Goal: Task Accomplishment & Management: Manage account settings

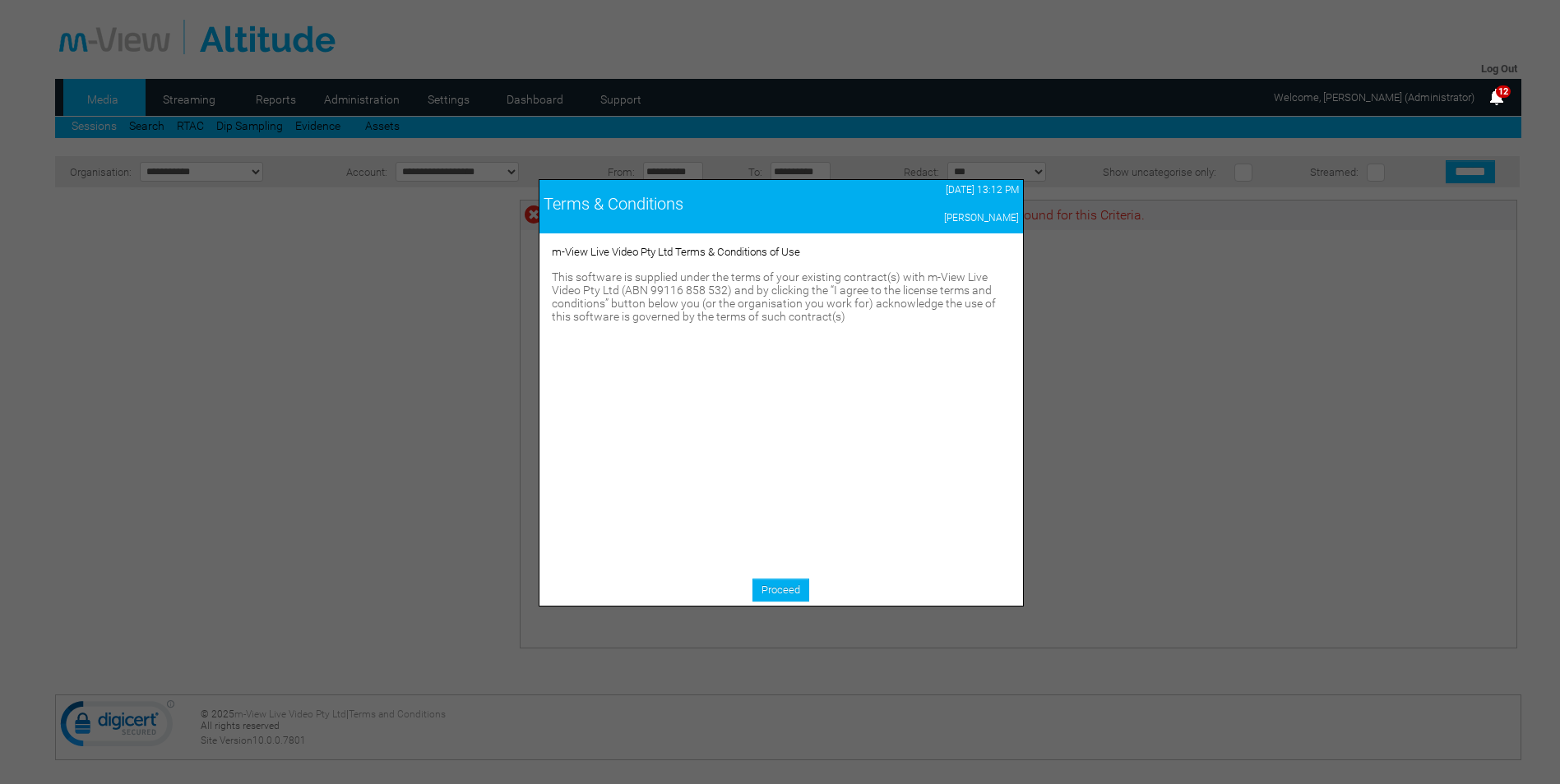
click at [773, 605] on div "Proceed" at bounding box center [780, 591] width 483 height 27
click at [782, 592] on link "Proceed" at bounding box center [780, 589] width 57 height 23
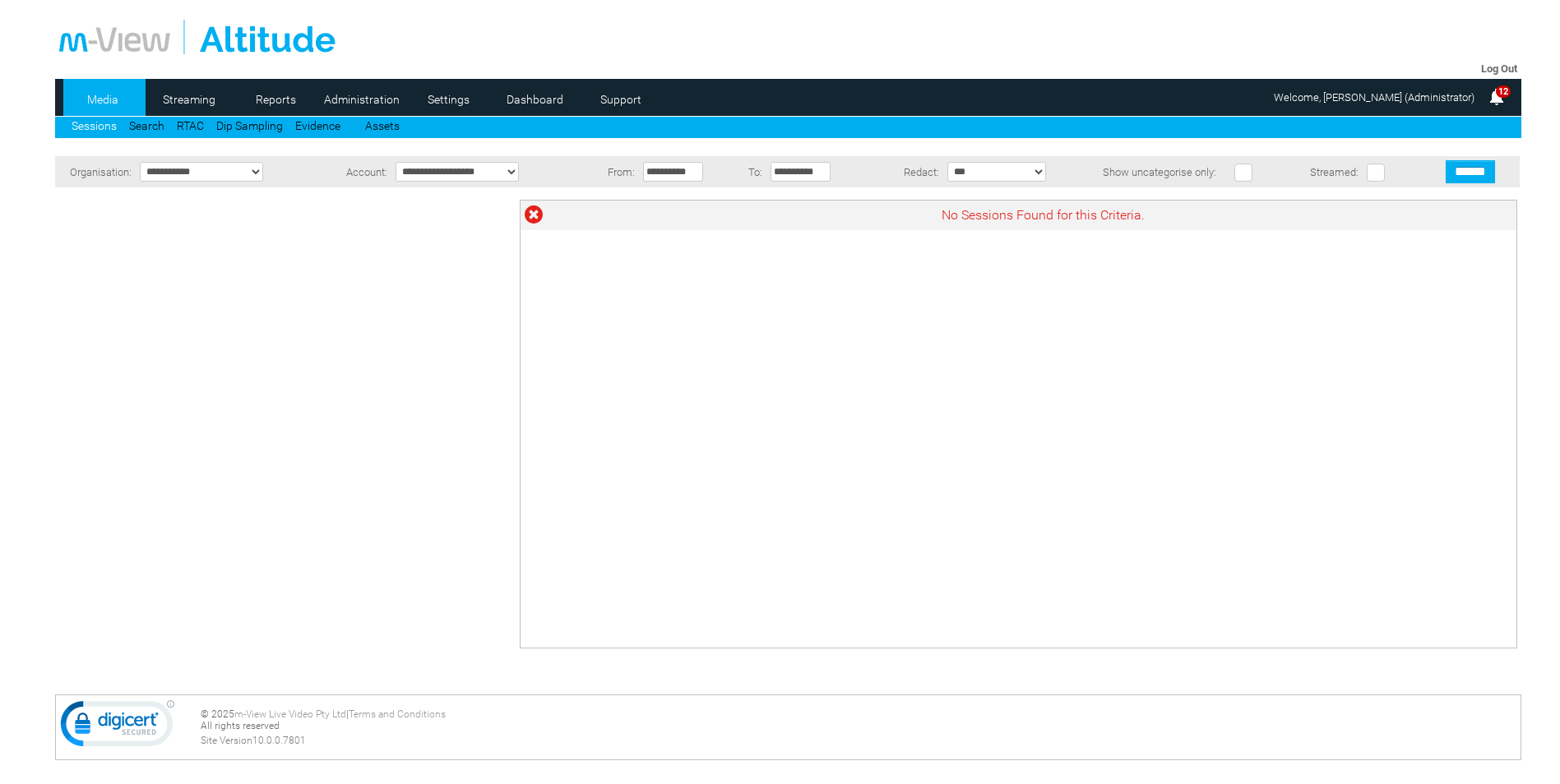
click at [673, 171] on input "**********" at bounding box center [672, 171] width 60 height 20
click at [658, 199] on span "Prev" at bounding box center [657, 196] width 13 height 13
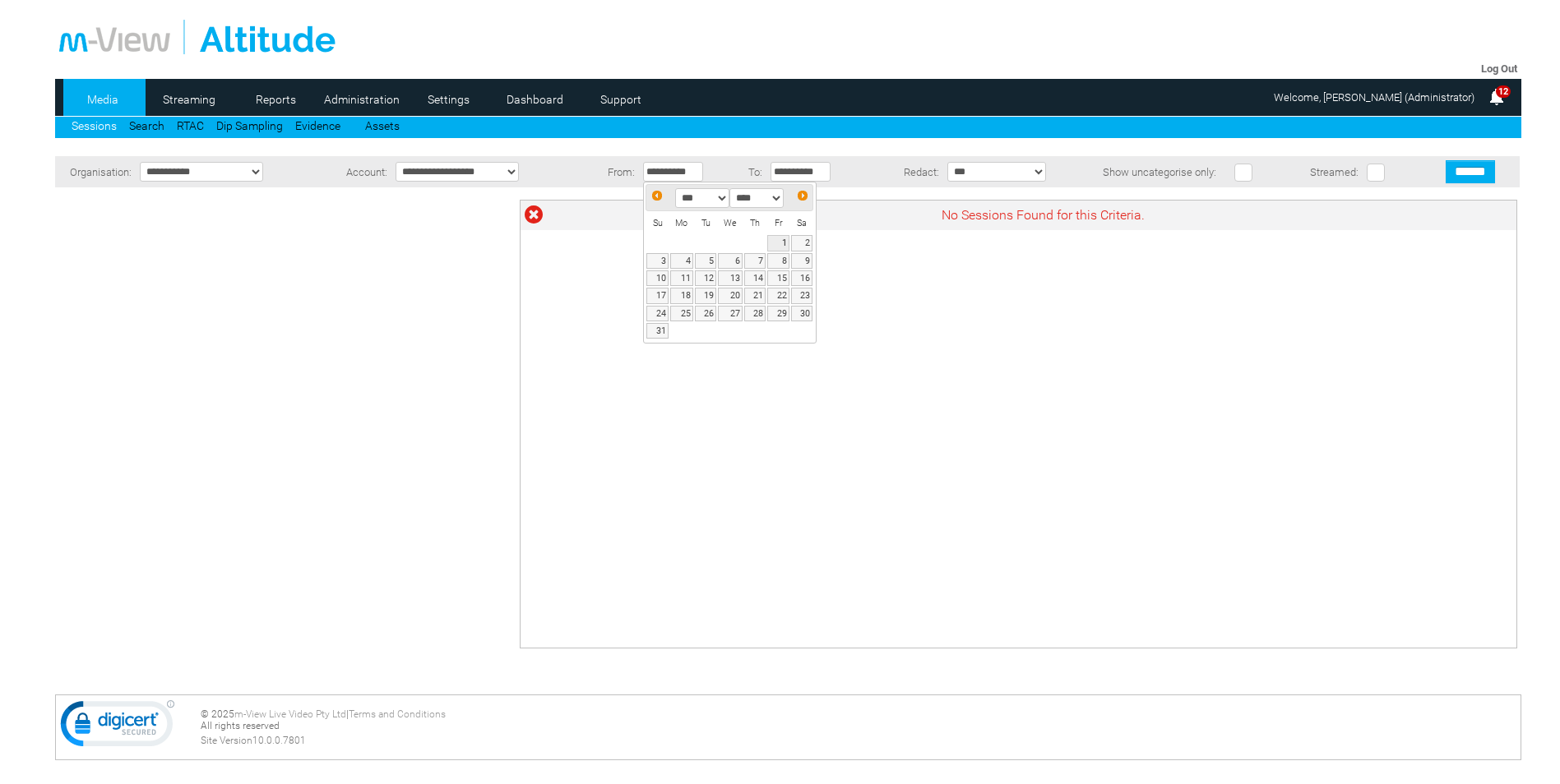
click at [777, 242] on link "1" at bounding box center [778, 242] width 21 height 16
type input "**********"
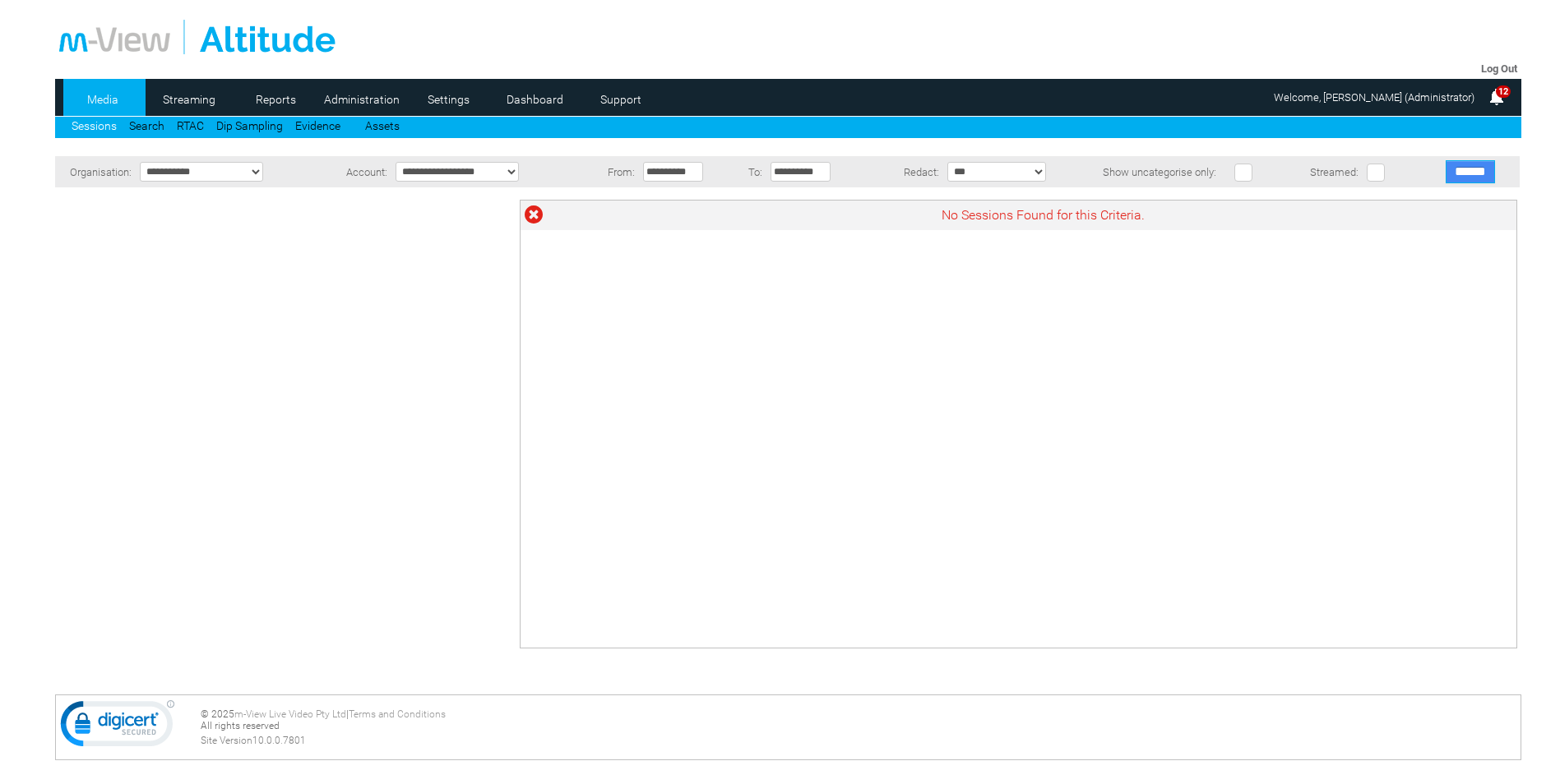
click at [1484, 171] on input "******" at bounding box center [1470, 171] width 49 height 23
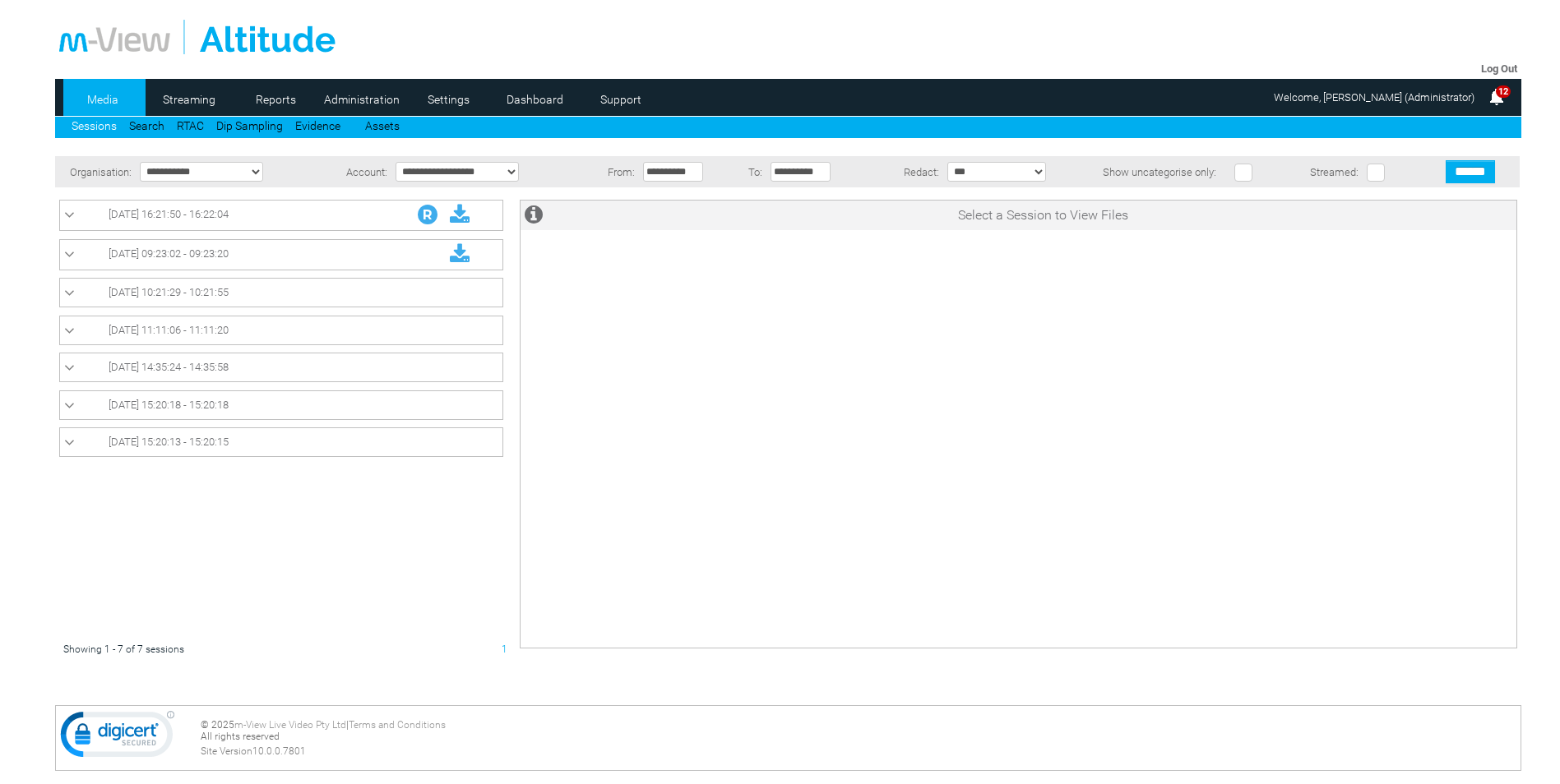
click at [435, 173] on select "**********" at bounding box center [457, 171] width 123 height 20
click at [582, 171] on td at bounding box center [583, 172] width 11 height 32
click at [156, 254] on span "12/09/2025 09:23:02 - 09:23:20" at bounding box center [169, 253] width 120 height 12
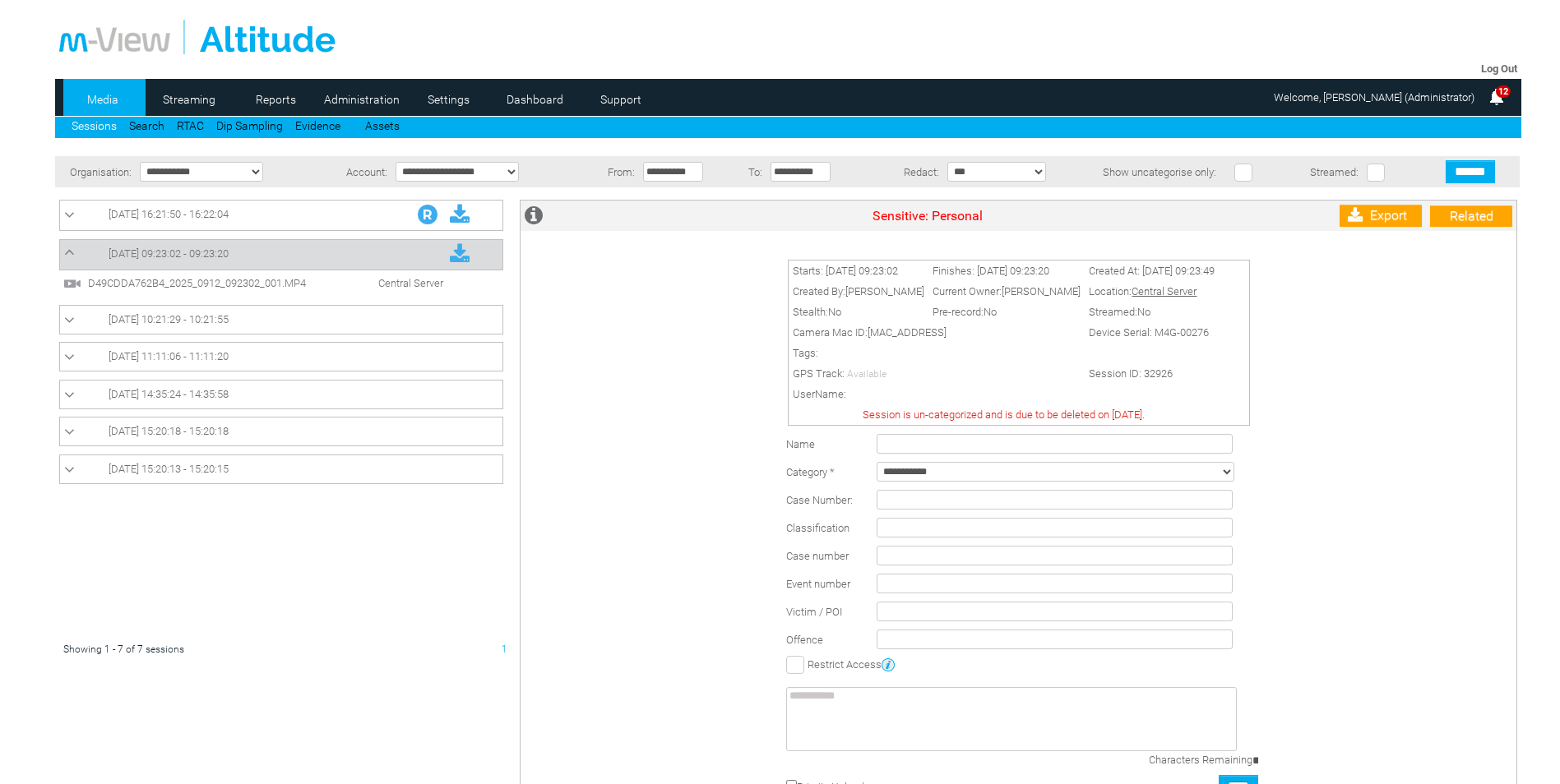
scroll to position [137, 0]
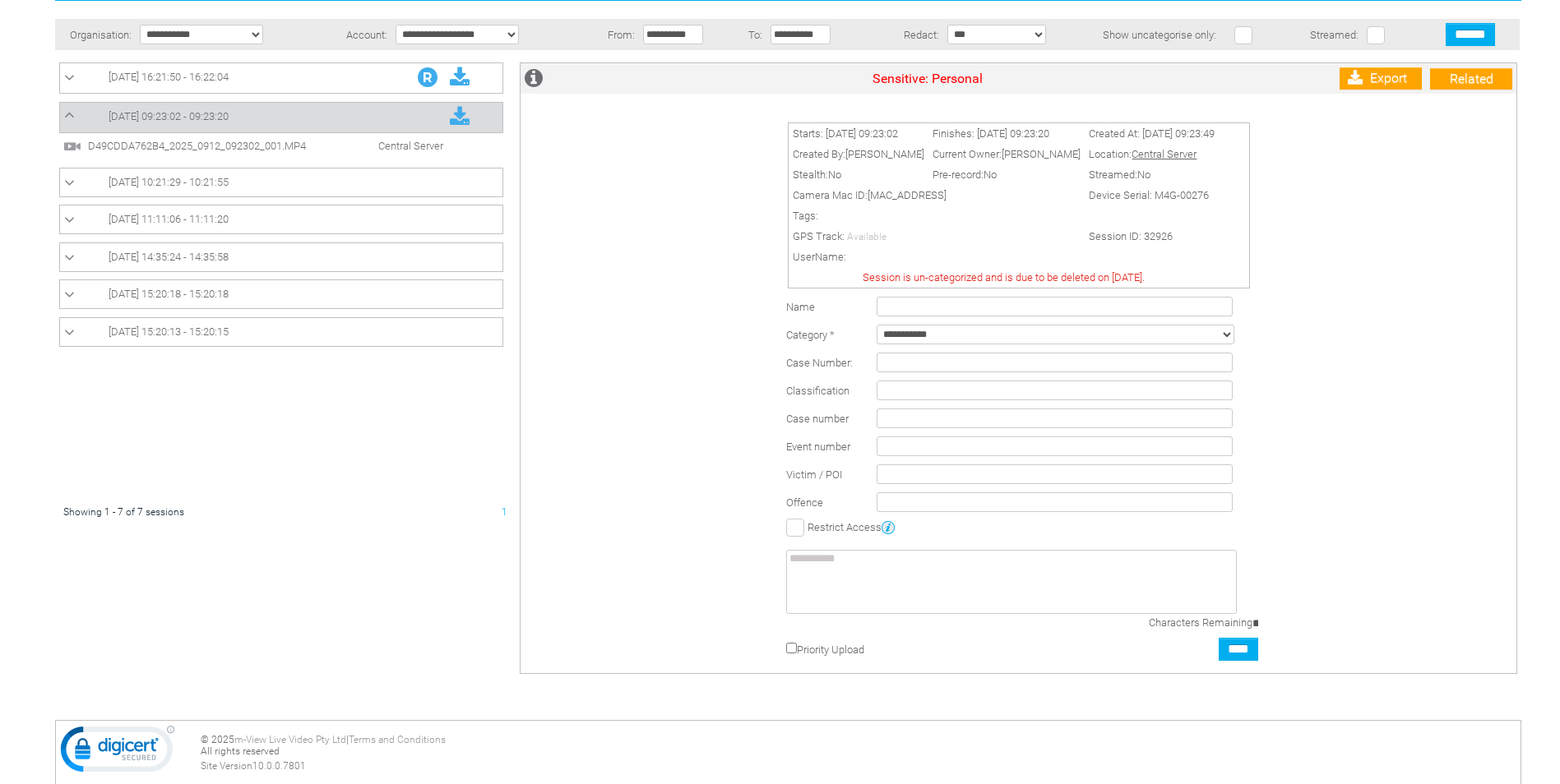
click at [893, 362] on input "text" at bounding box center [1054, 362] width 356 height 20
click at [901, 403] on td at bounding box center [1067, 390] width 389 height 28
click at [918, 305] on input "text" at bounding box center [1054, 306] width 356 height 20
click at [889, 417] on input "text" at bounding box center [1054, 418] width 356 height 20
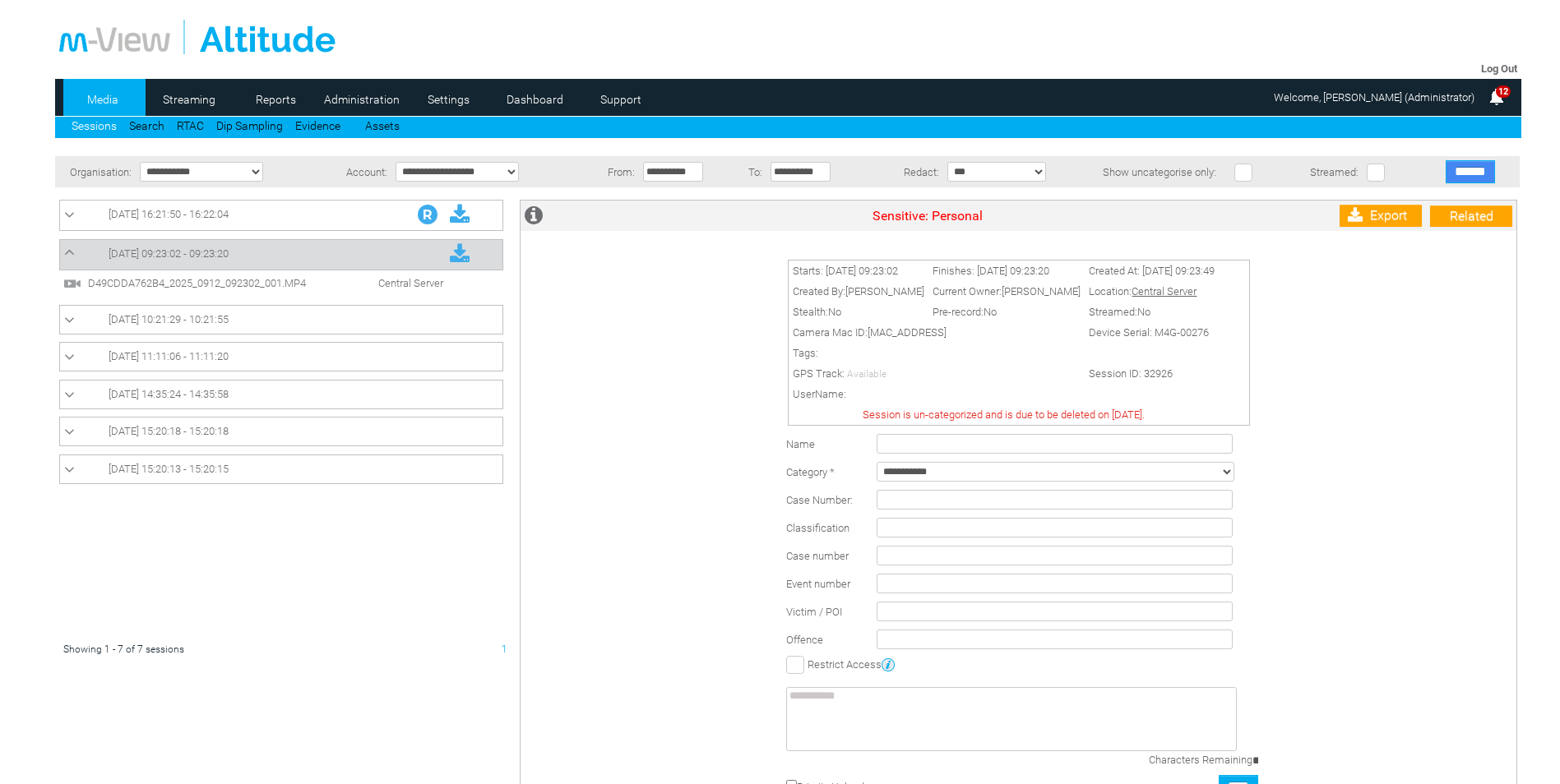
click at [1466, 173] on input "******" at bounding box center [1470, 171] width 49 height 23
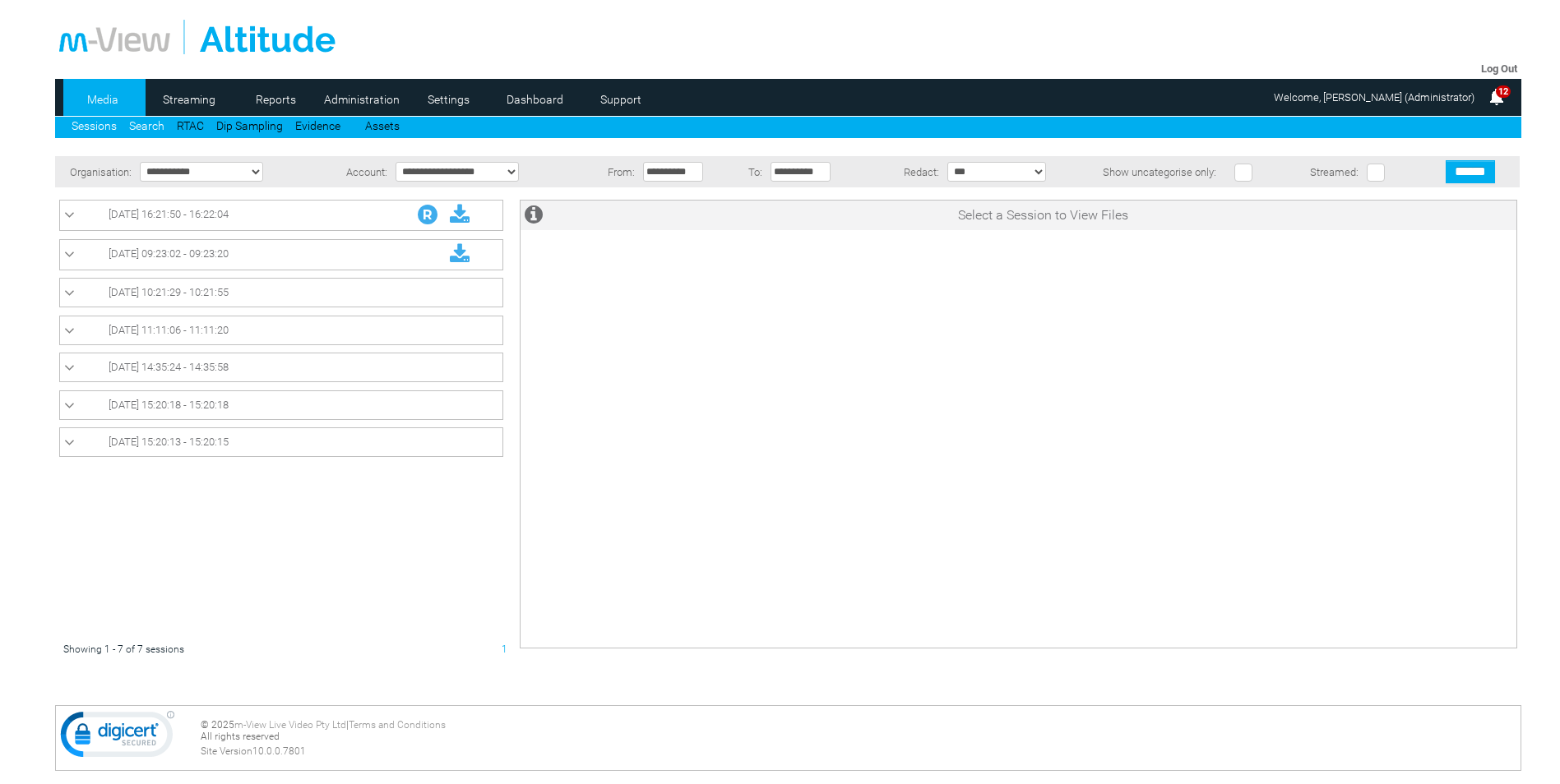
click at [143, 128] on link "Search" at bounding box center [147, 126] width 35 height 13
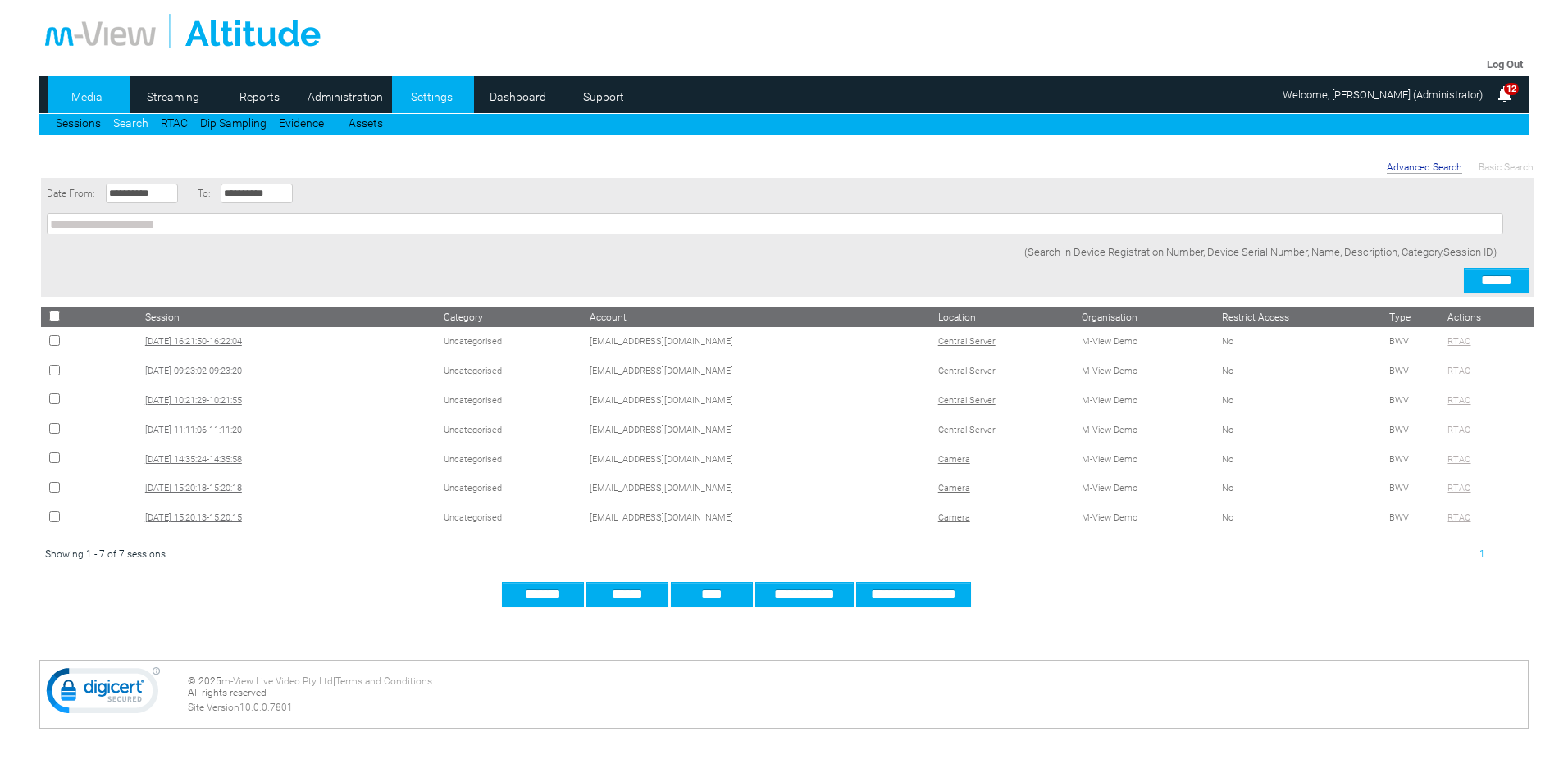
click at [426, 104] on link "Settings" at bounding box center [432, 97] width 80 height 24
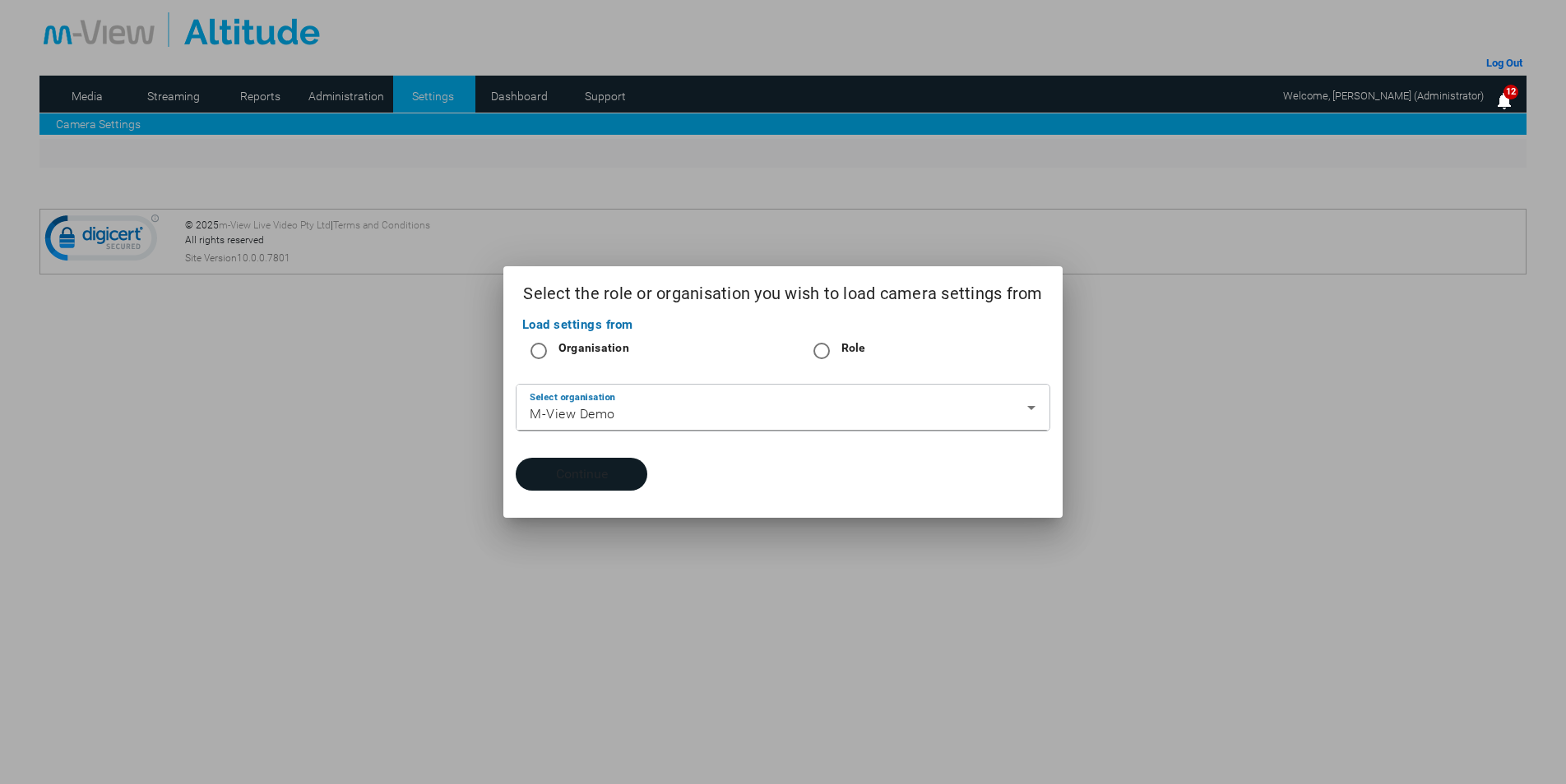
click at [597, 482] on button "Continue" at bounding box center [580, 474] width 131 height 33
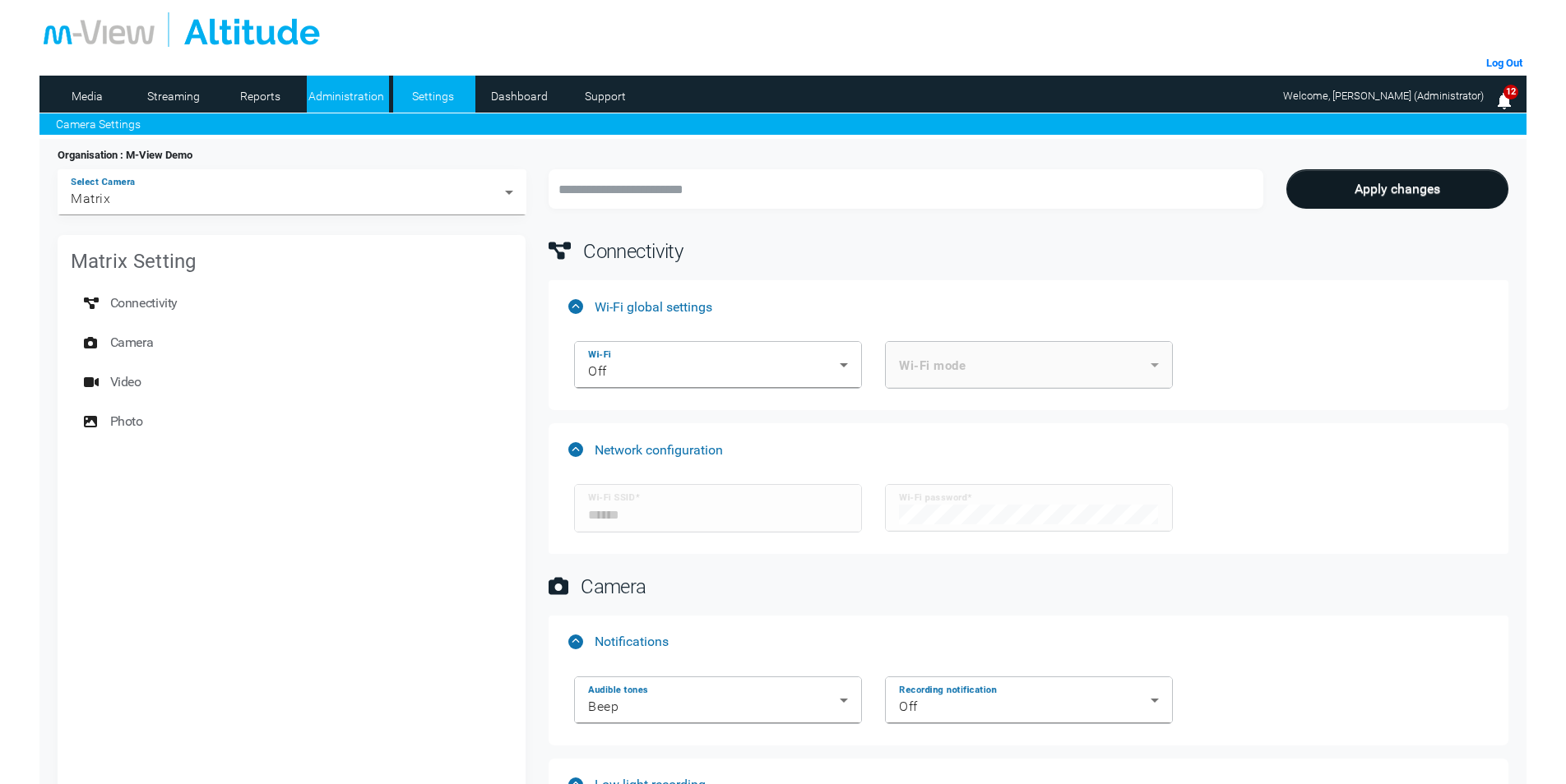
click at [340, 109] on li "Administration" at bounding box center [347, 94] width 82 height 37
click at [438, 93] on link "Settings" at bounding box center [433, 96] width 80 height 24
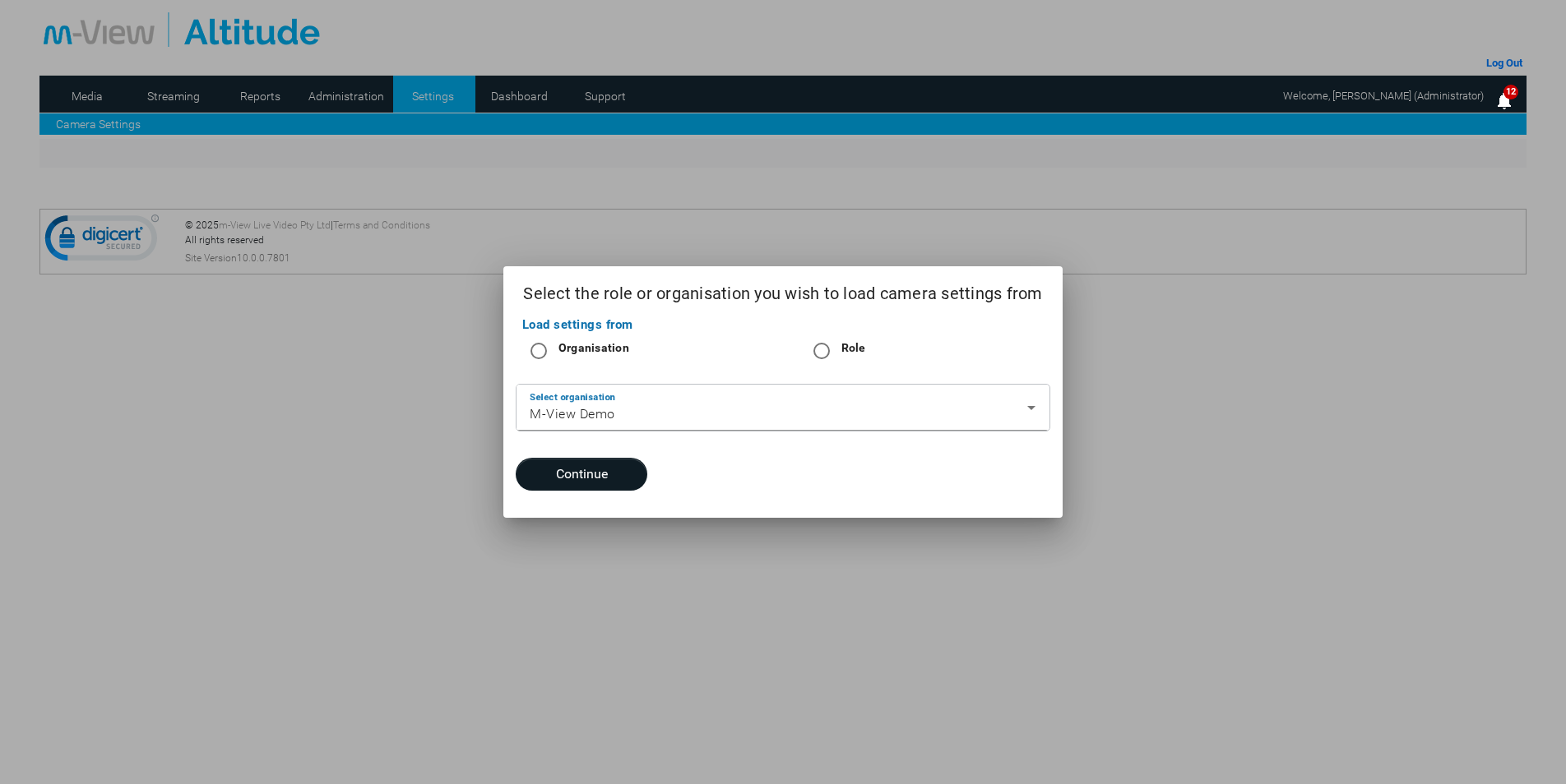
click at [349, 92] on div at bounding box center [783, 392] width 1566 height 784
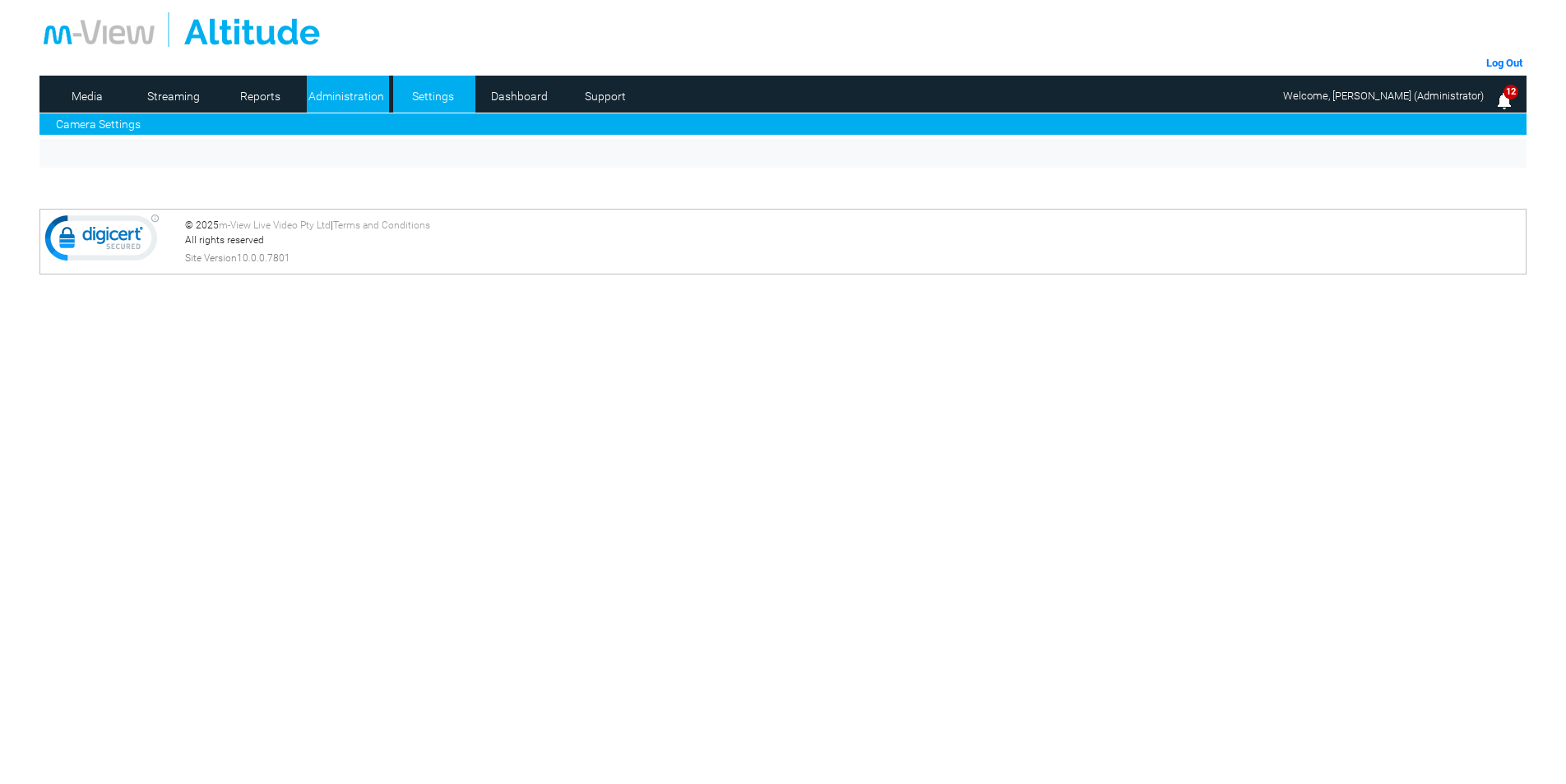
click at [361, 98] on link "Administration" at bounding box center [347, 96] width 80 height 24
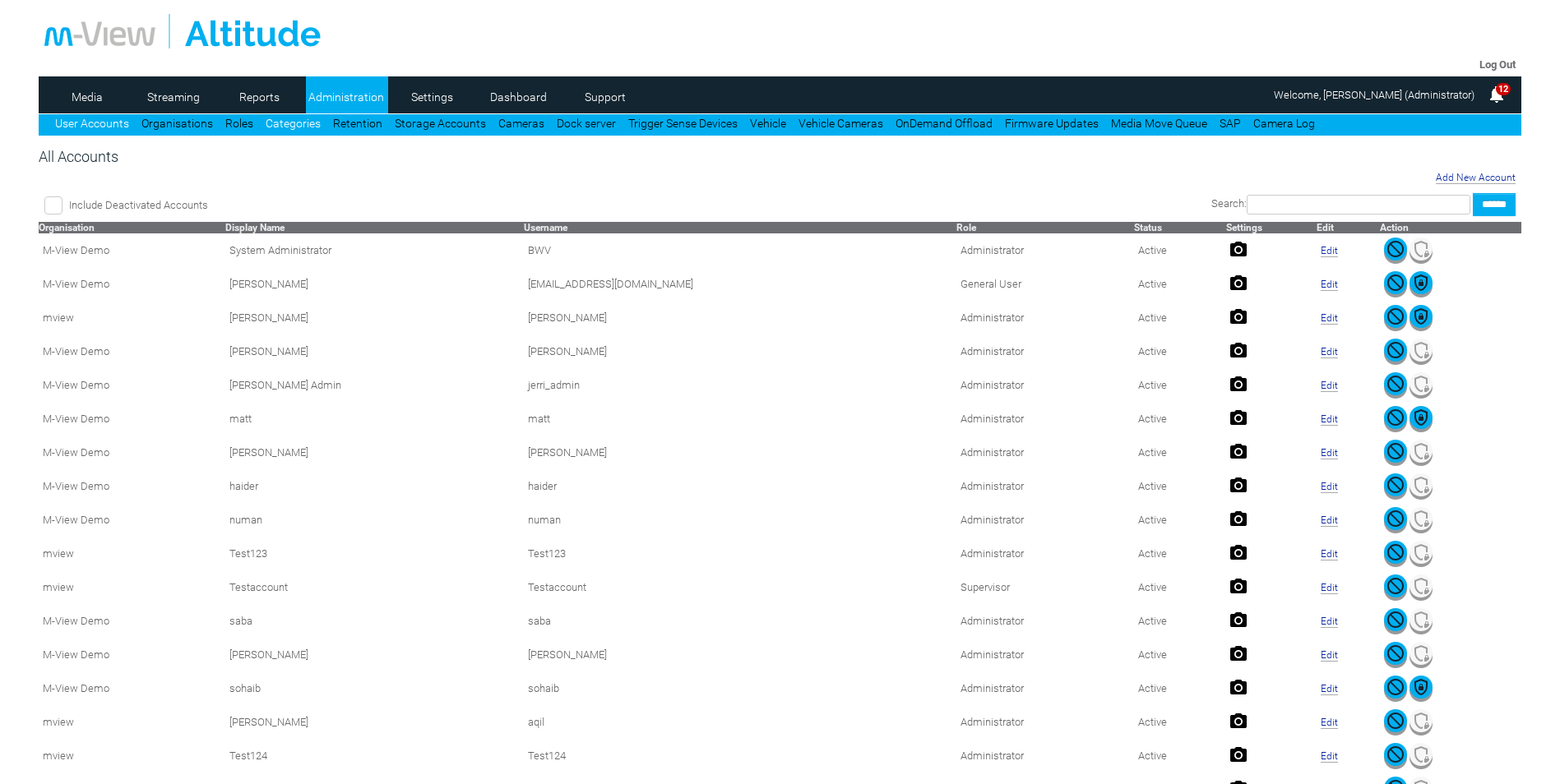
click at [281, 124] on link "Categories" at bounding box center [292, 123] width 55 height 13
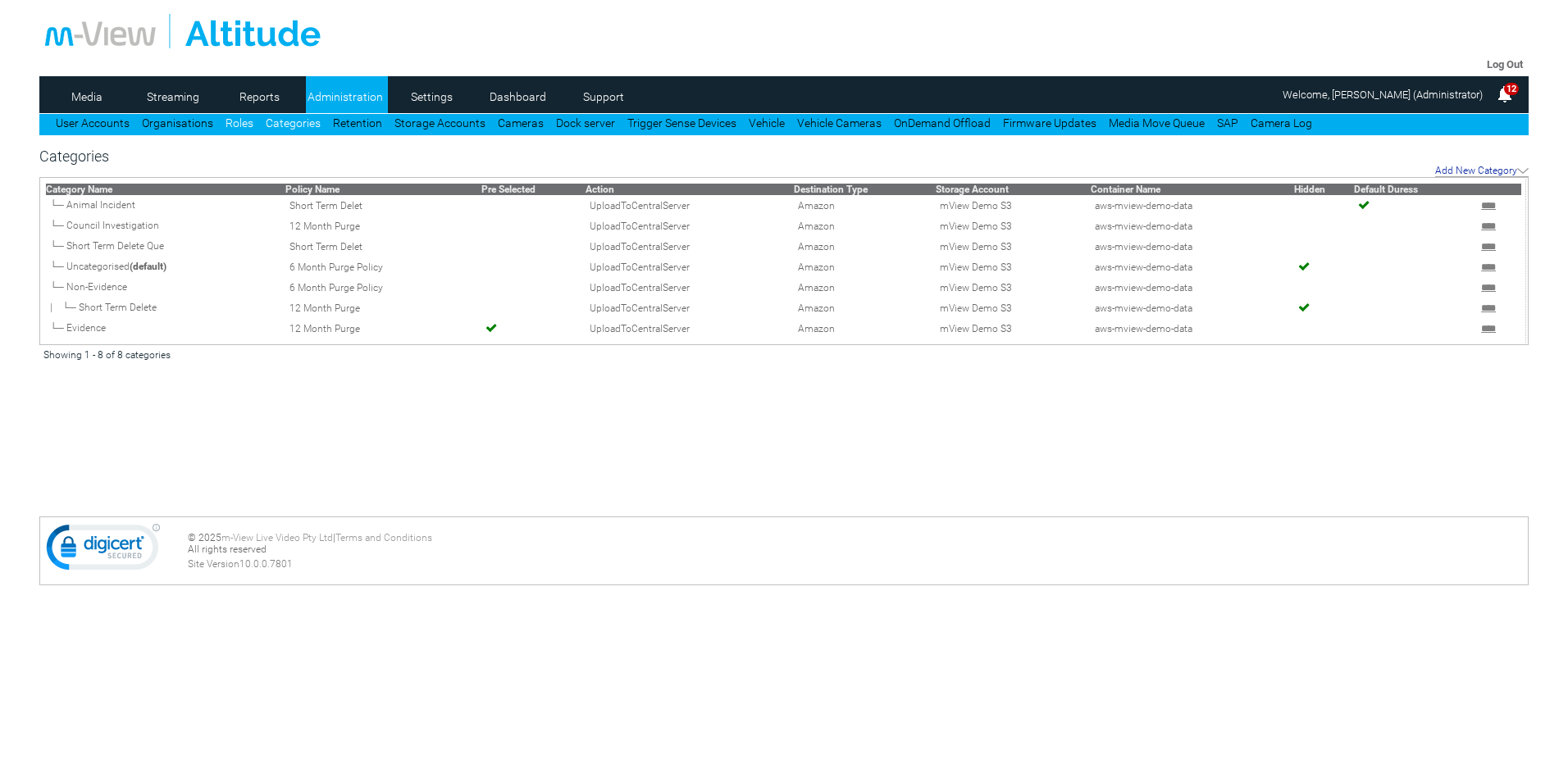
click at [242, 122] on link "Roles" at bounding box center [240, 123] width 28 height 13
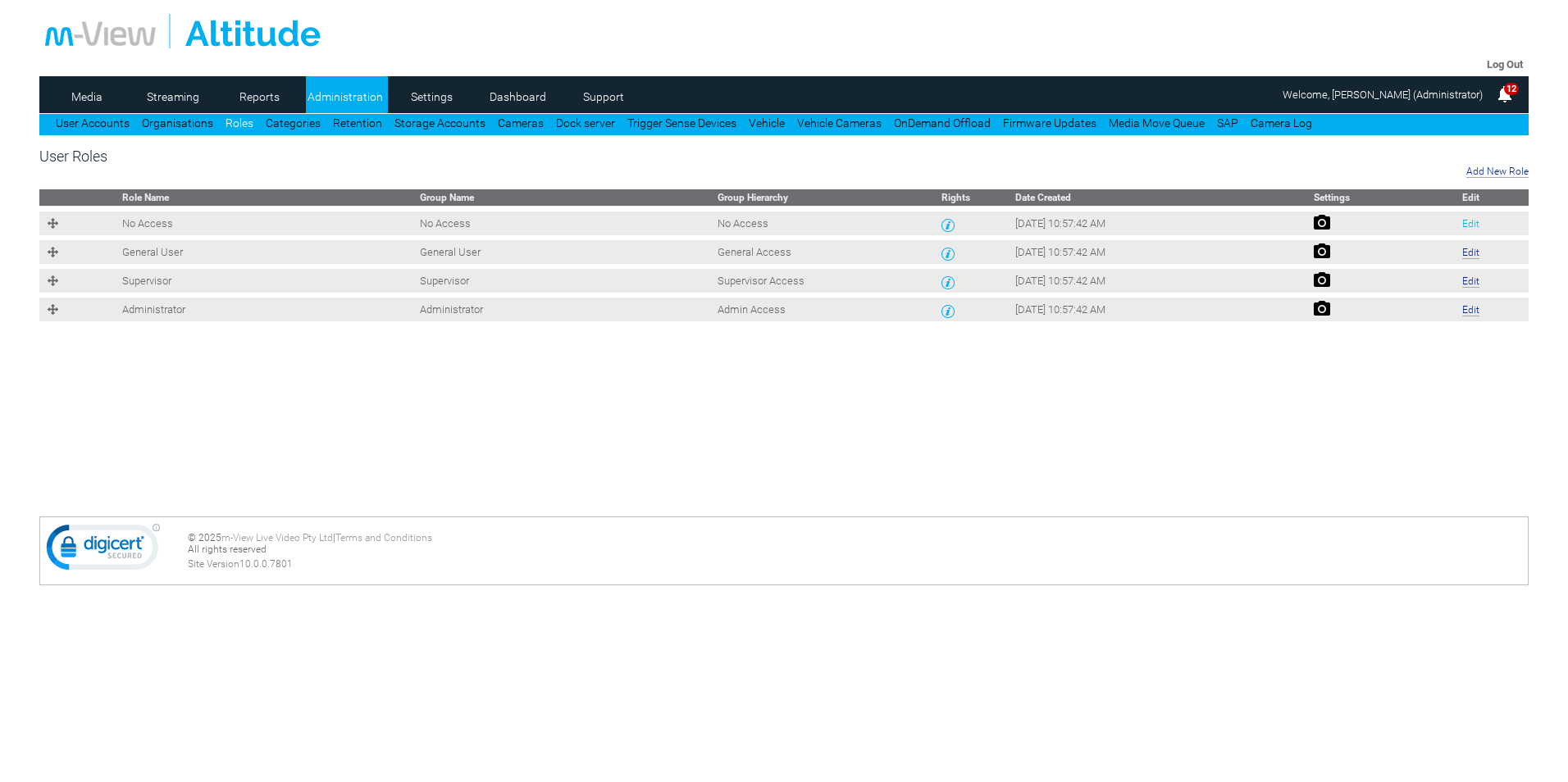
click at [1463, 228] on link "Edit" at bounding box center [1470, 224] width 18 height 11
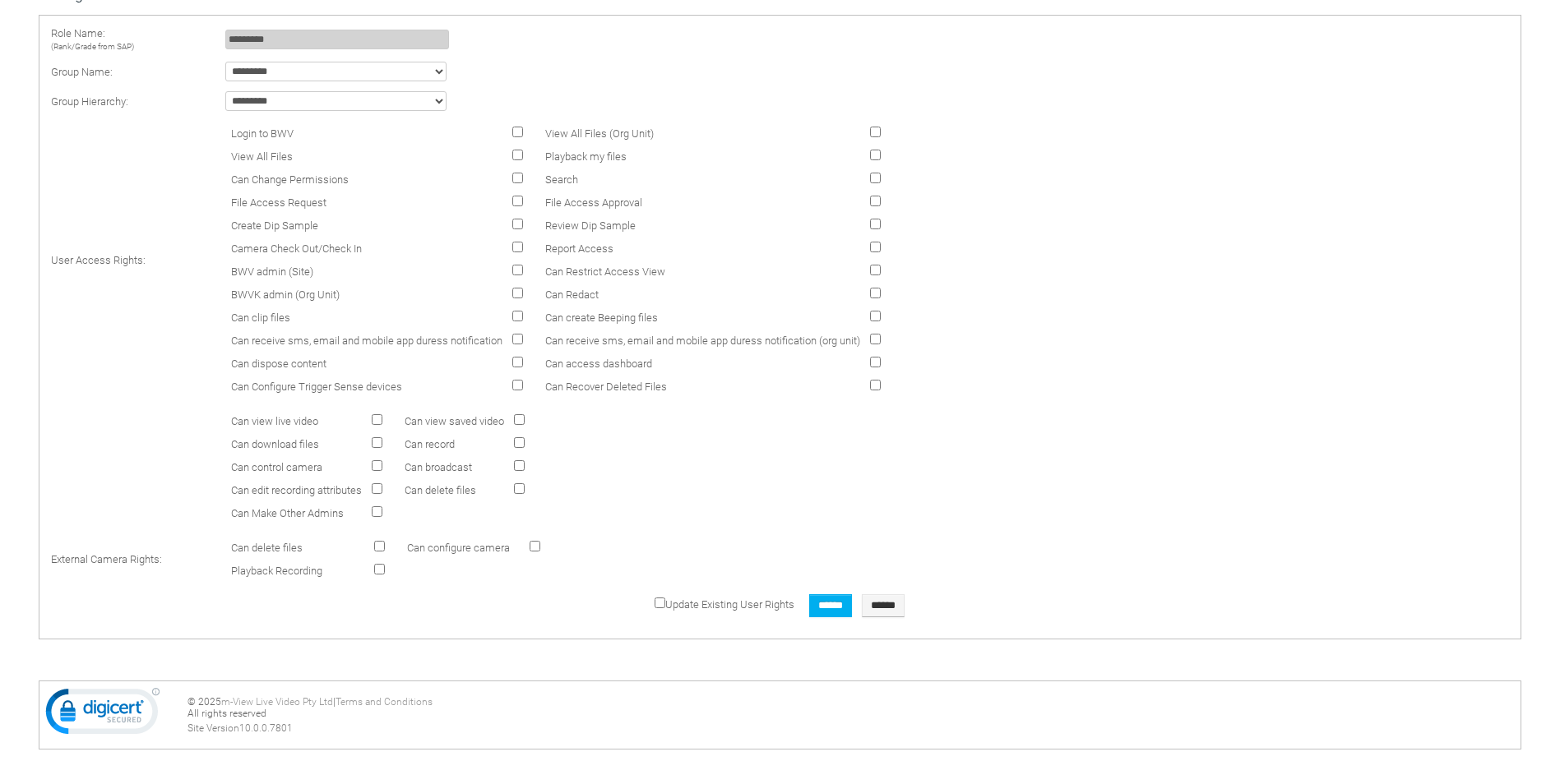
scroll to position [169, 0]
click at [878, 604] on input "******" at bounding box center [883, 601] width 43 height 23
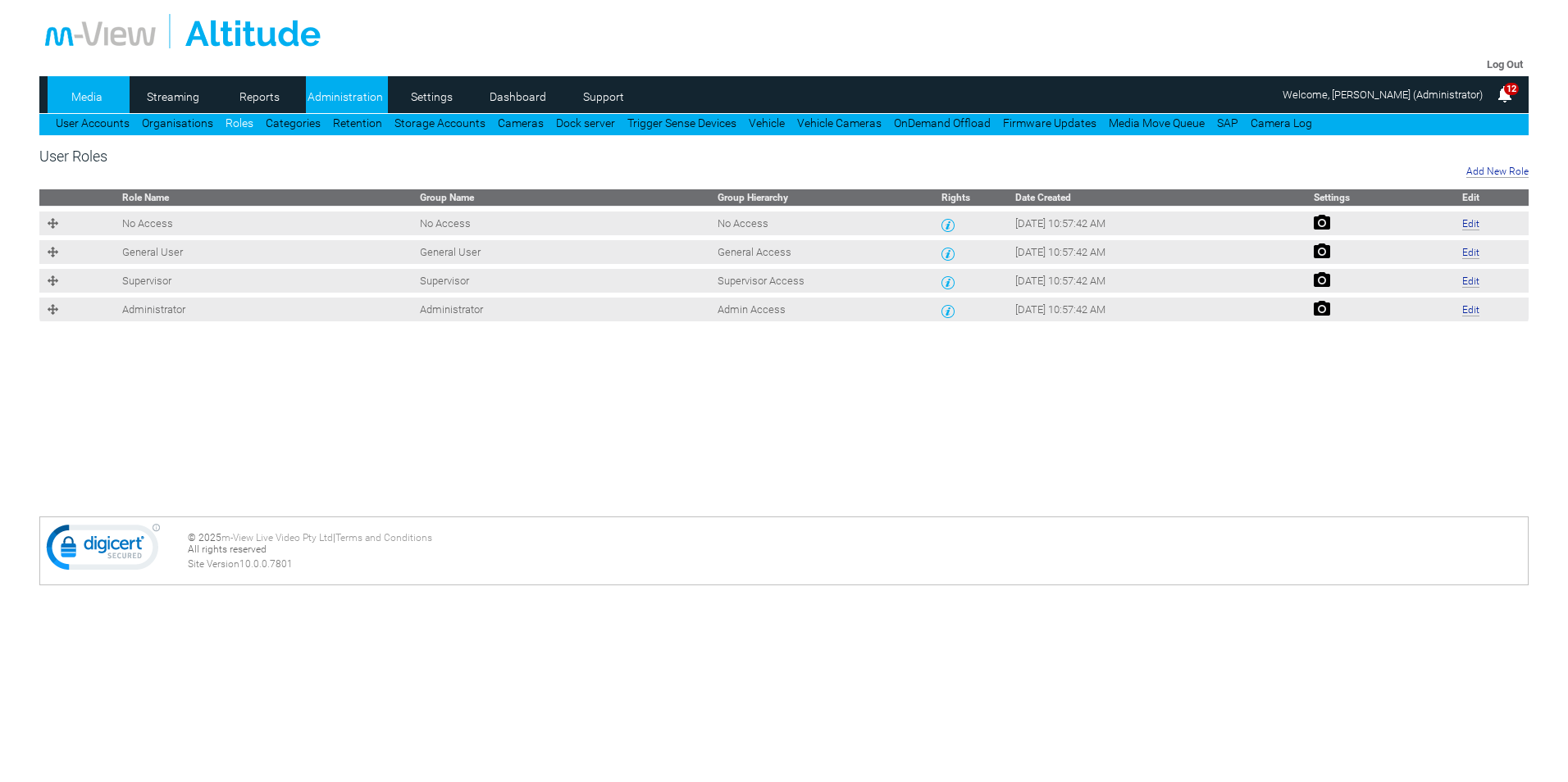
click at [111, 99] on link "Media" at bounding box center [87, 97] width 80 height 24
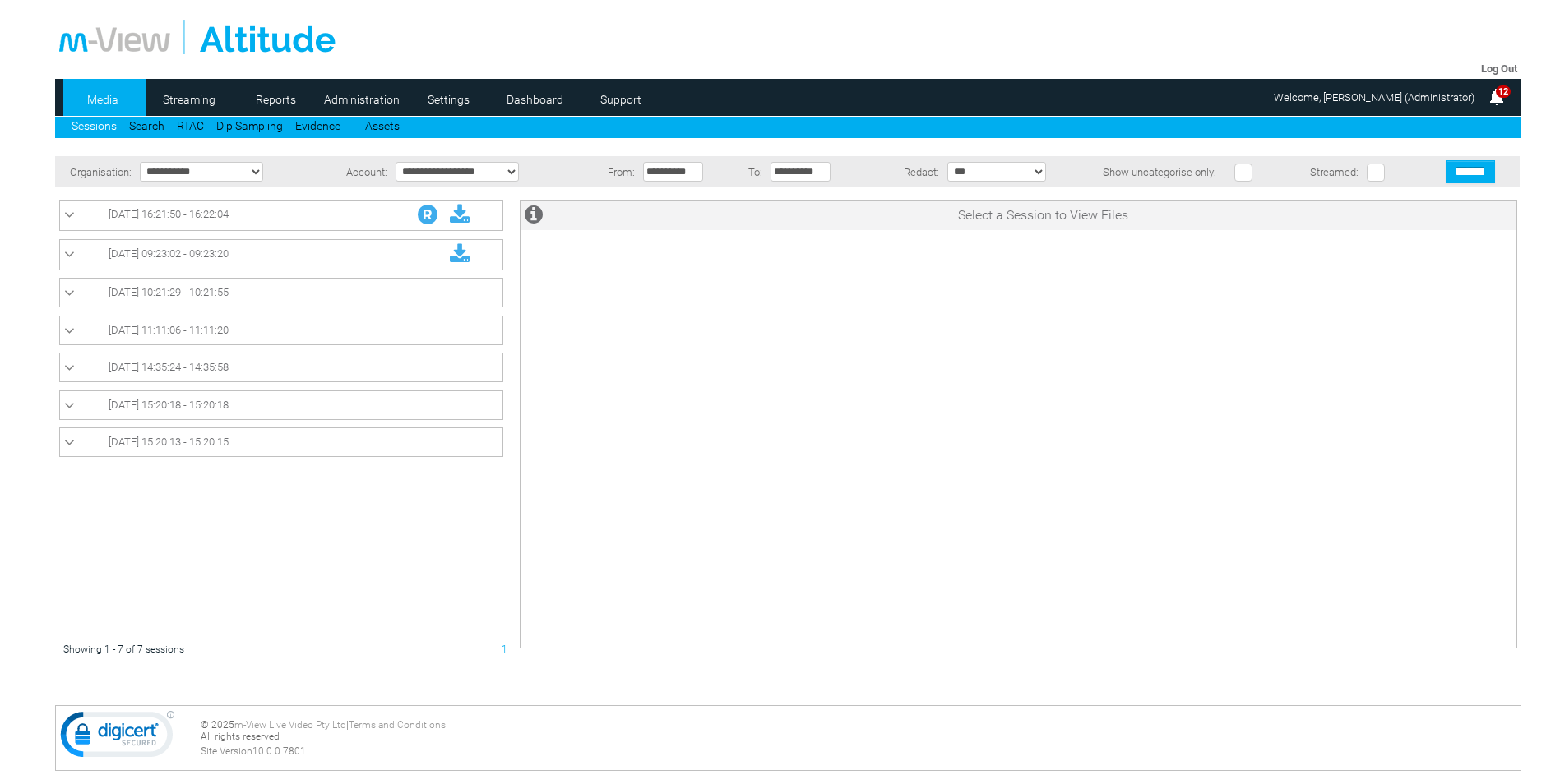
click at [210, 290] on span "10/09/2025 10:21:29 - 10:21:55" at bounding box center [169, 291] width 120 height 12
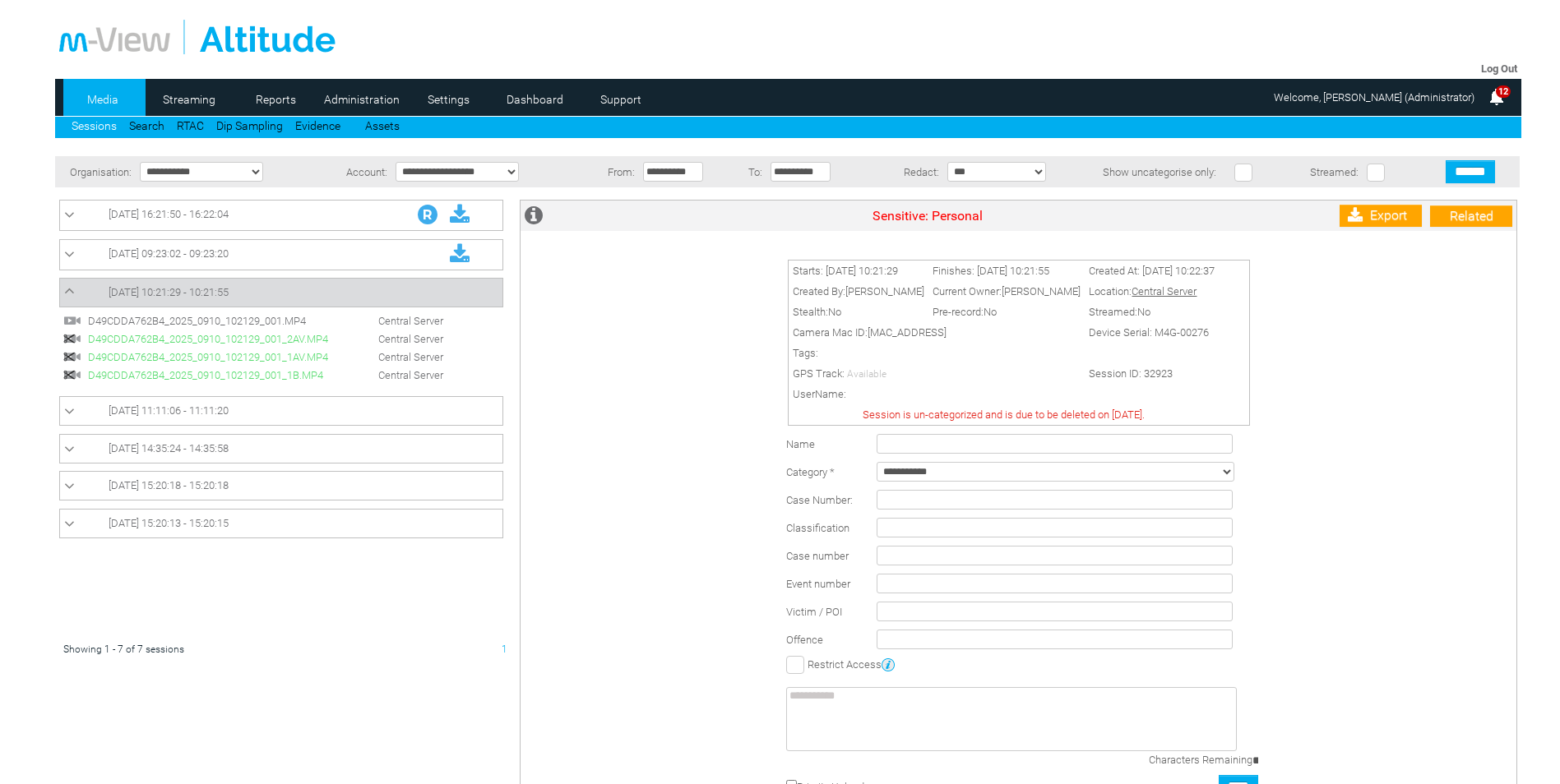
click at [197, 251] on span "12/09/2025 09:23:02 - 09:23:20" at bounding box center [169, 253] width 120 height 12
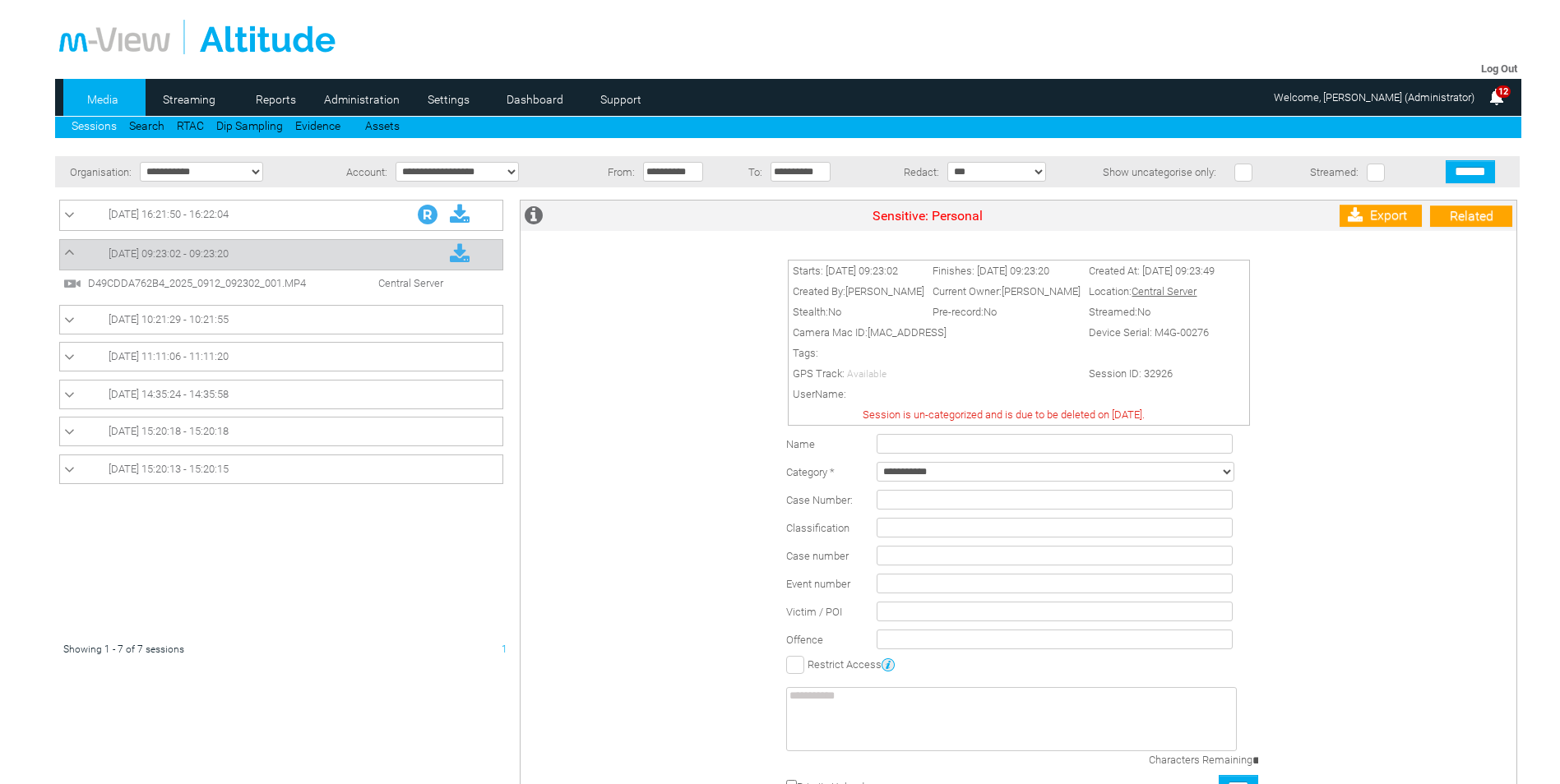
click at [177, 277] on link "D49CDDA762B4_2025_0912_092302_001.MP4 Central Server" at bounding box center [257, 282] width 388 height 12
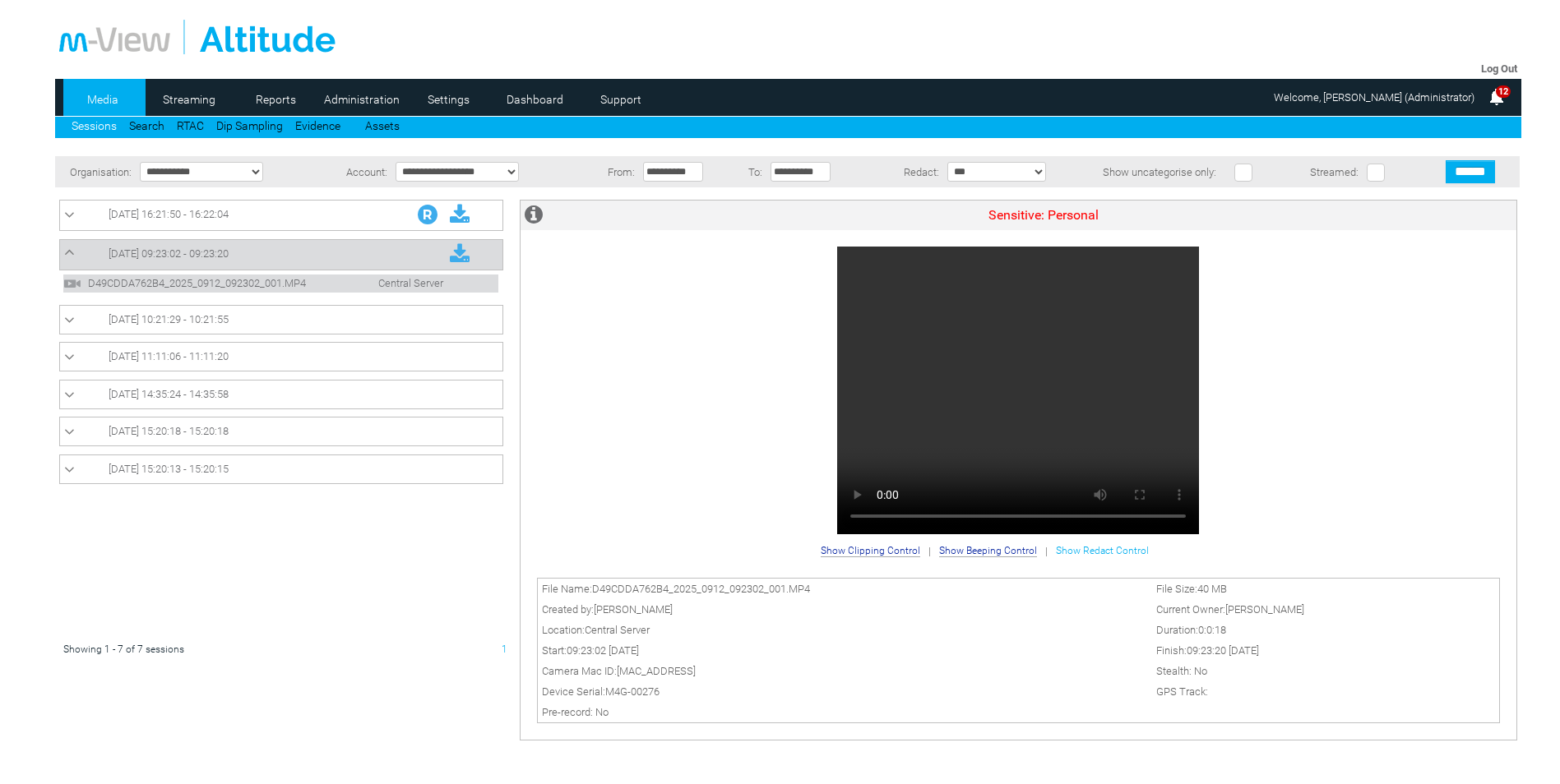
click at [1095, 550] on span "Show Redact Control" at bounding box center [1102, 550] width 93 height 11
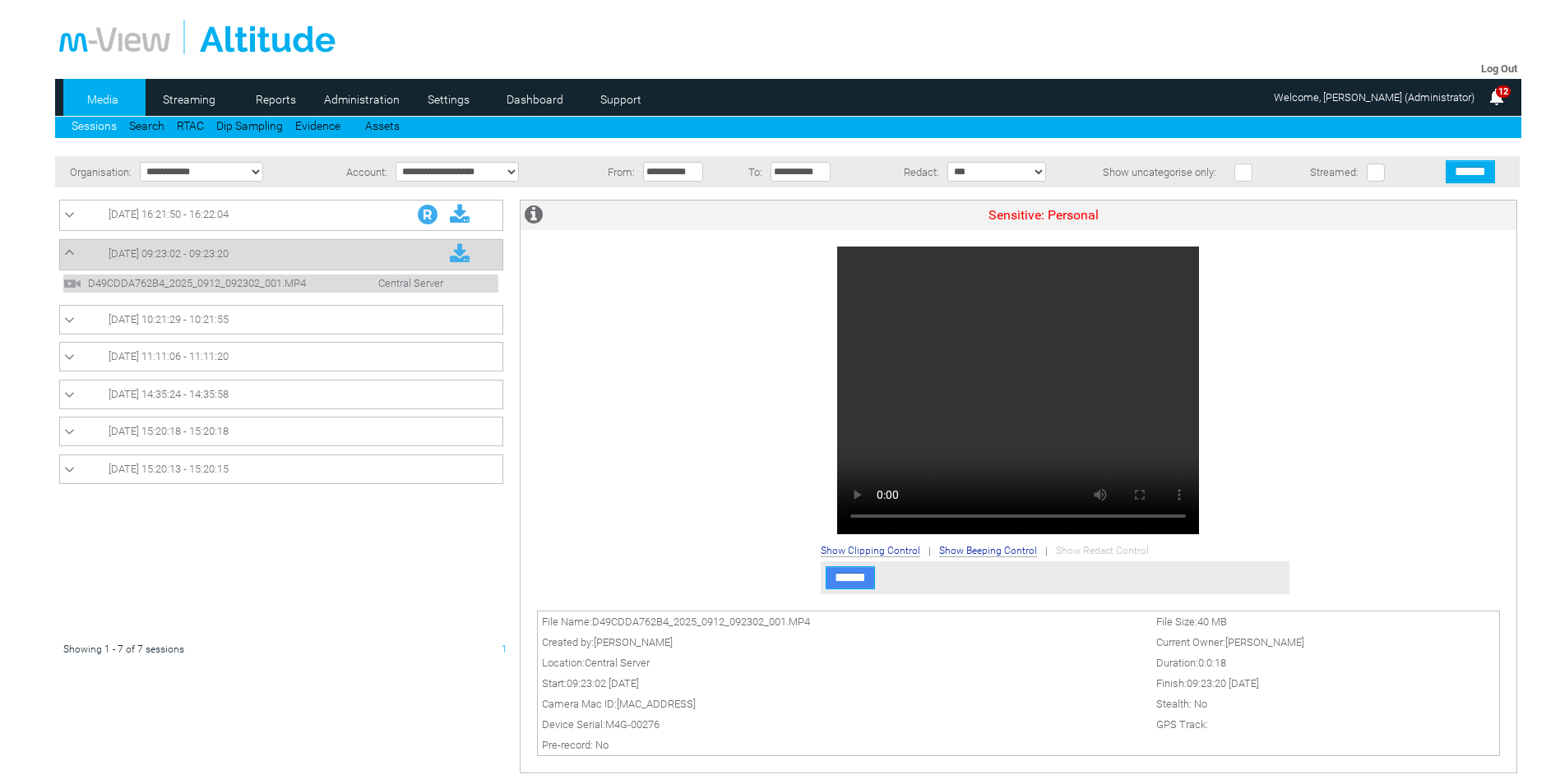
click at [850, 574] on input "******" at bounding box center [849, 577] width 49 height 23
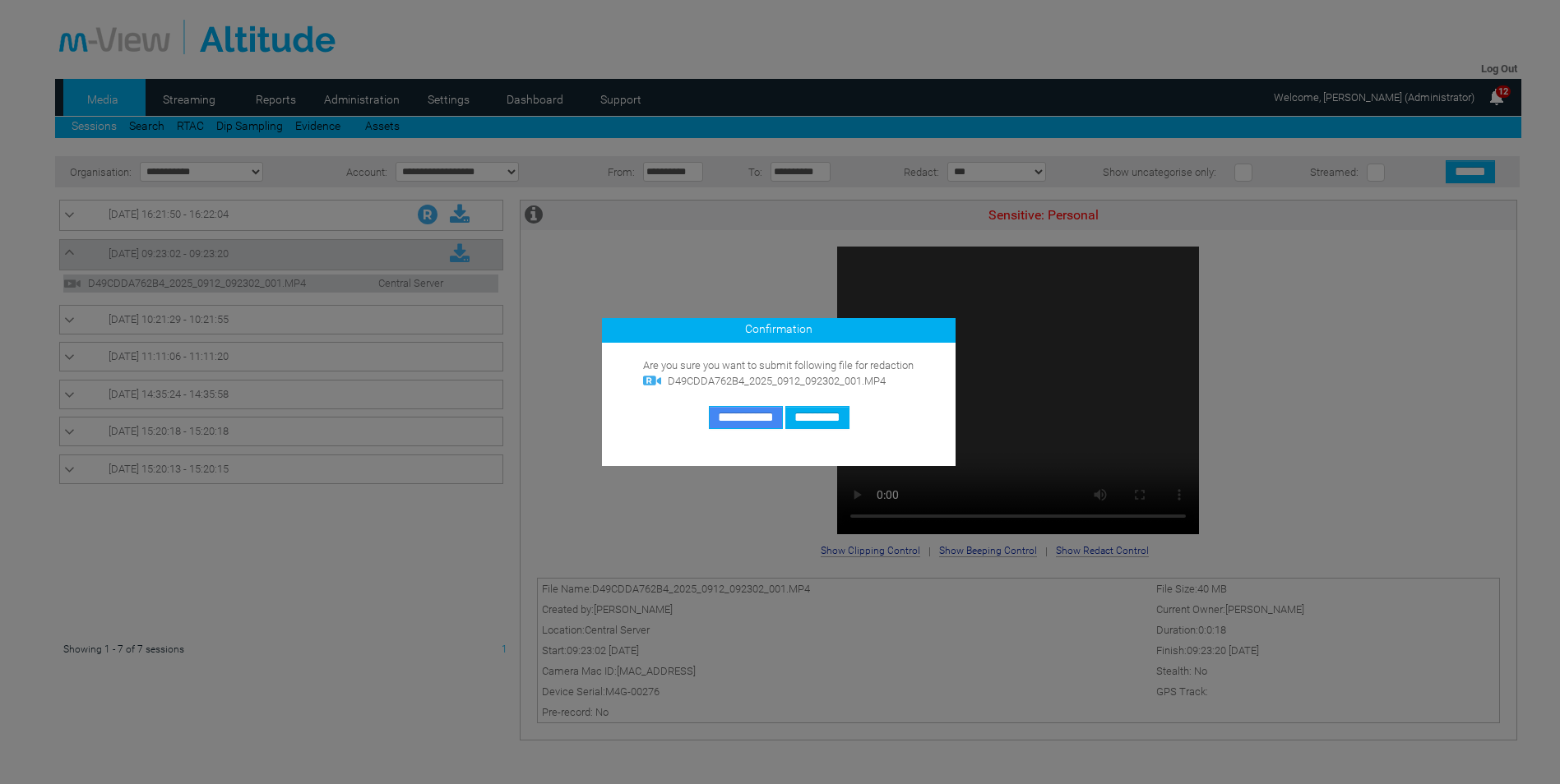
click at [723, 411] on input "**********" at bounding box center [745, 417] width 74 height 23
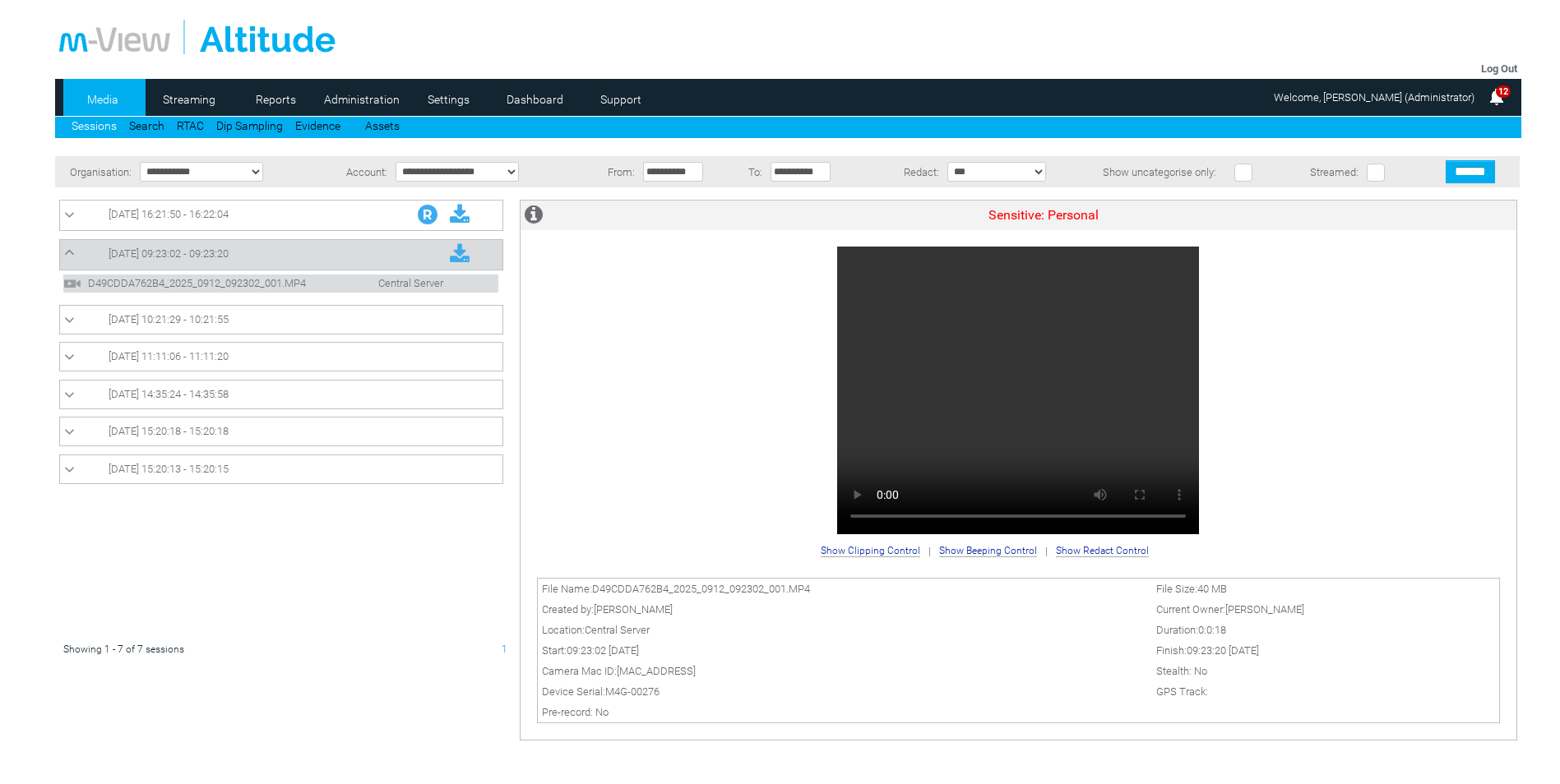
click at [1501, 99] on img at bounding box center [1496, 97] width 20 height 20
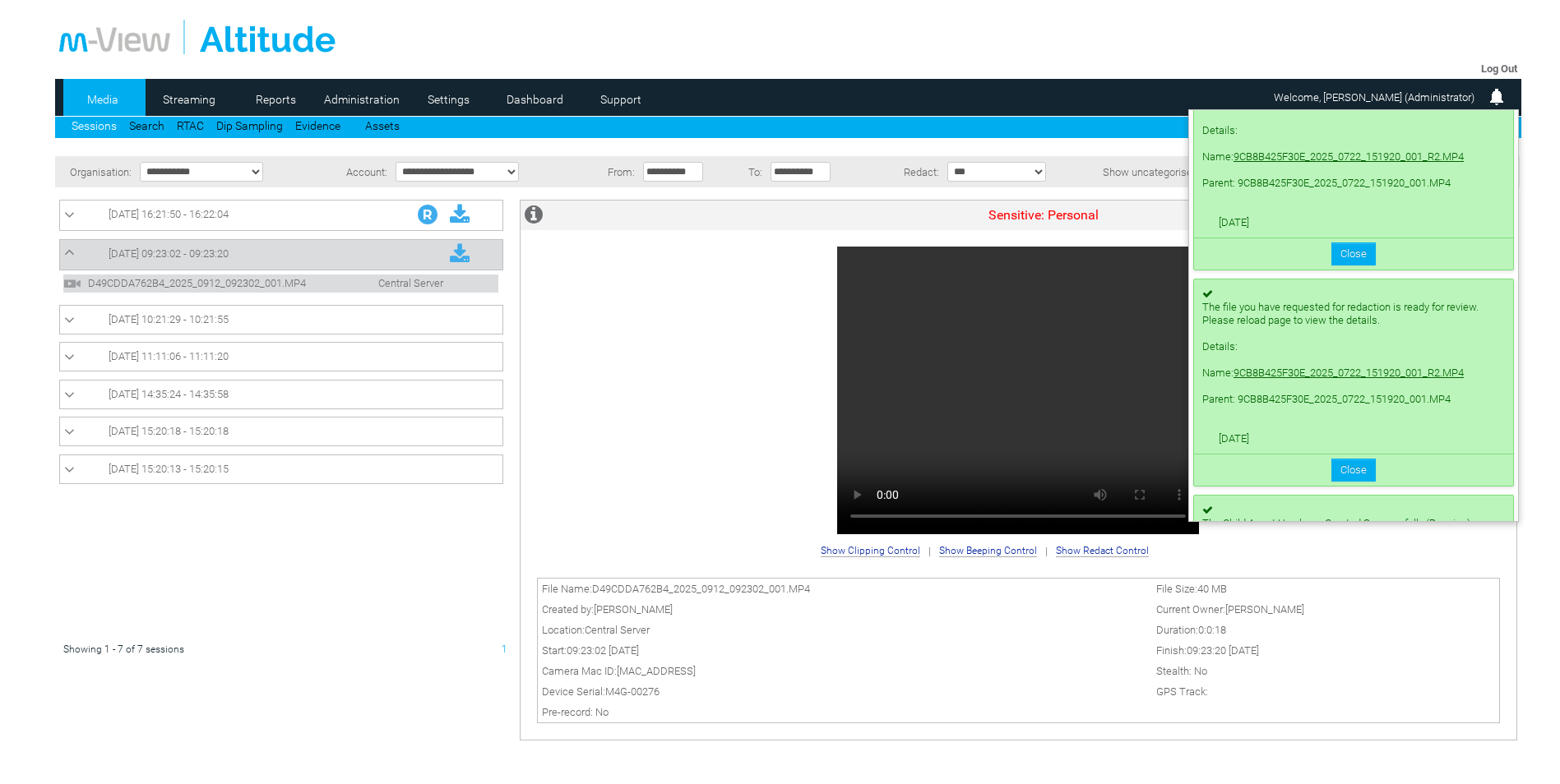
scroll to position [137, 0]
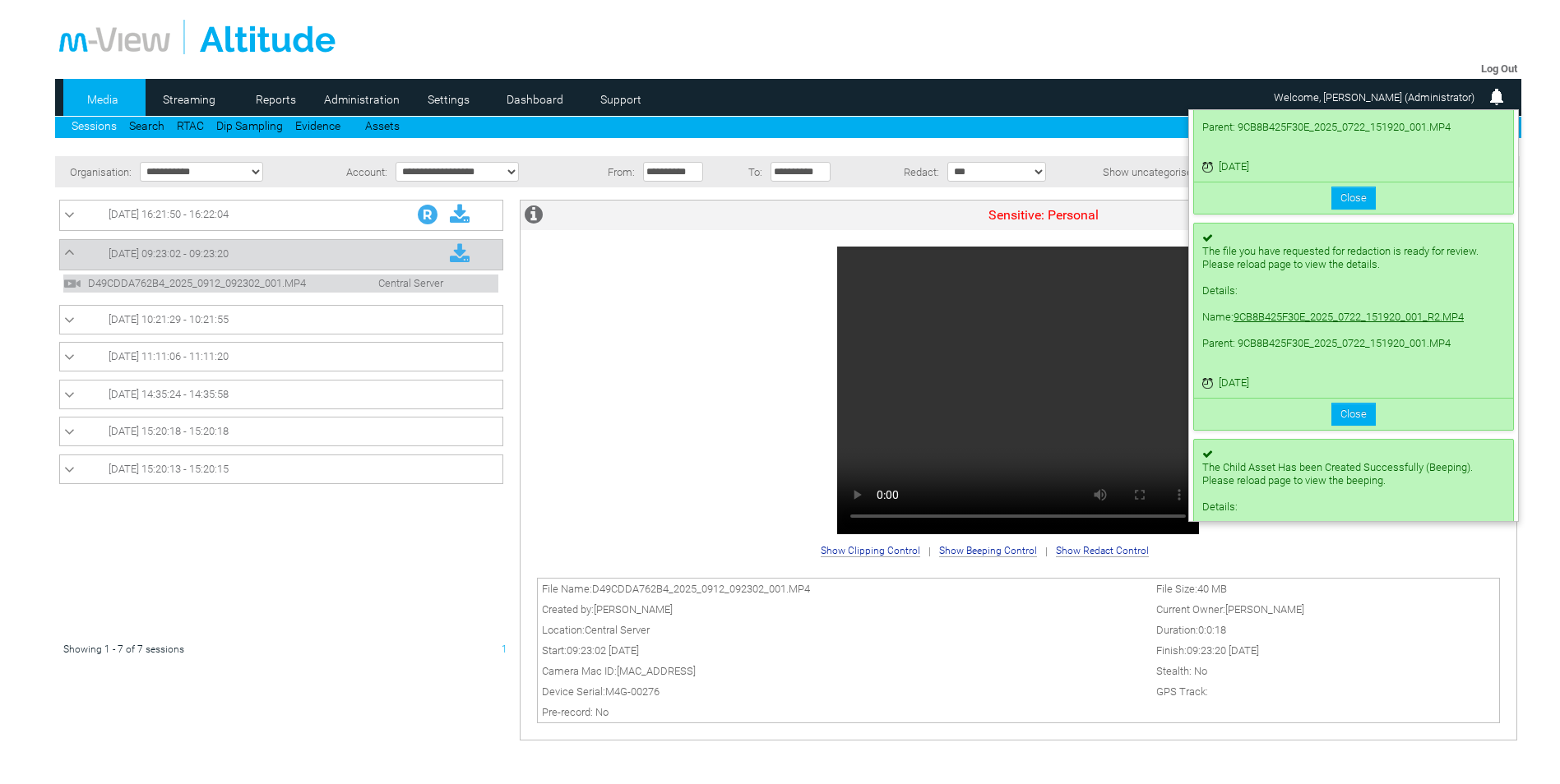
click at [1268, 312] on link "9CB8B425F30E_2025_0722_151920_001_R2.MP4" at bounding box center [1348, 317] width 230 height 12
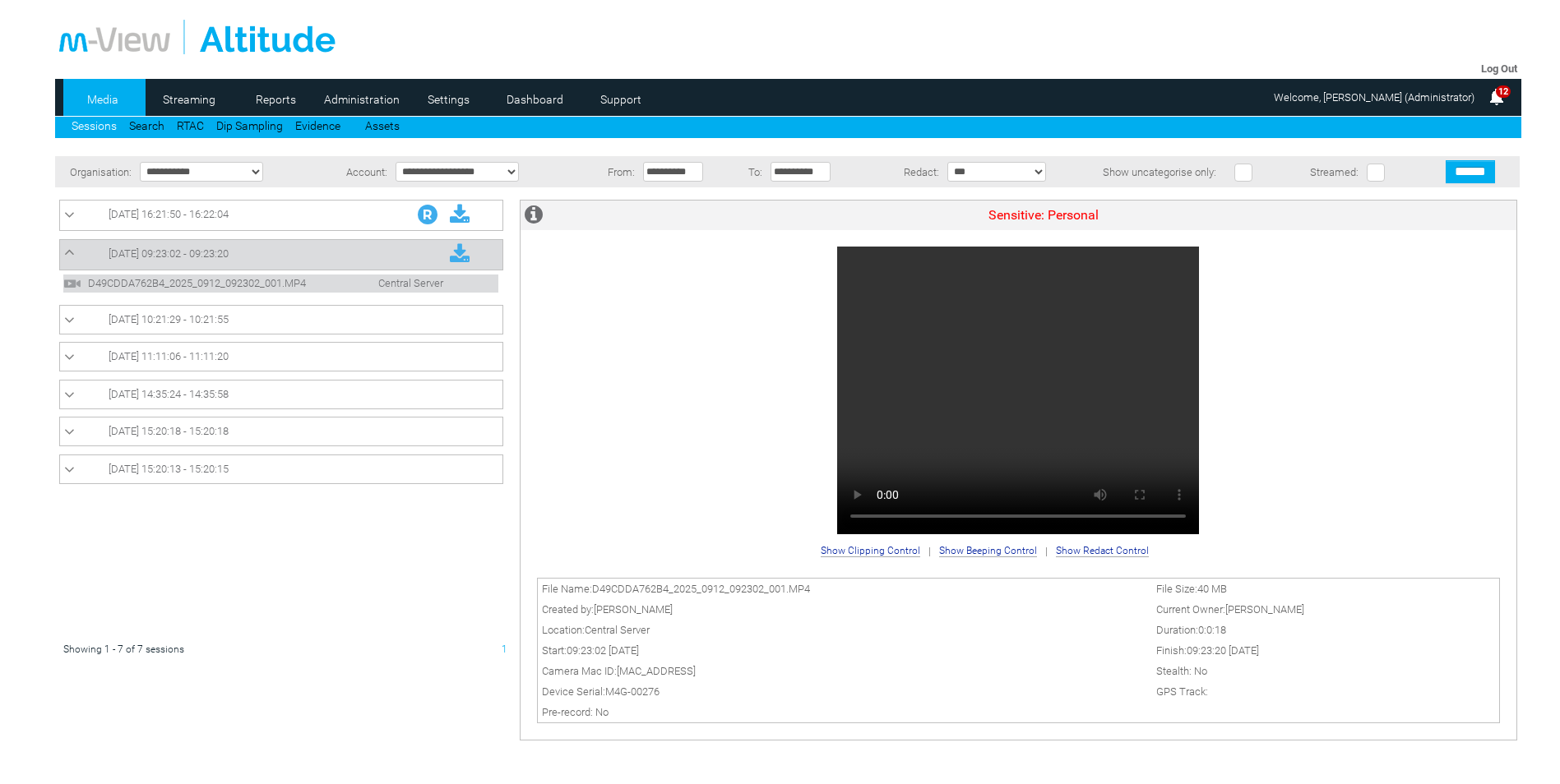
click at [1502, 92] on span "12" at bounding box center [1503, 91] width 15 height 12
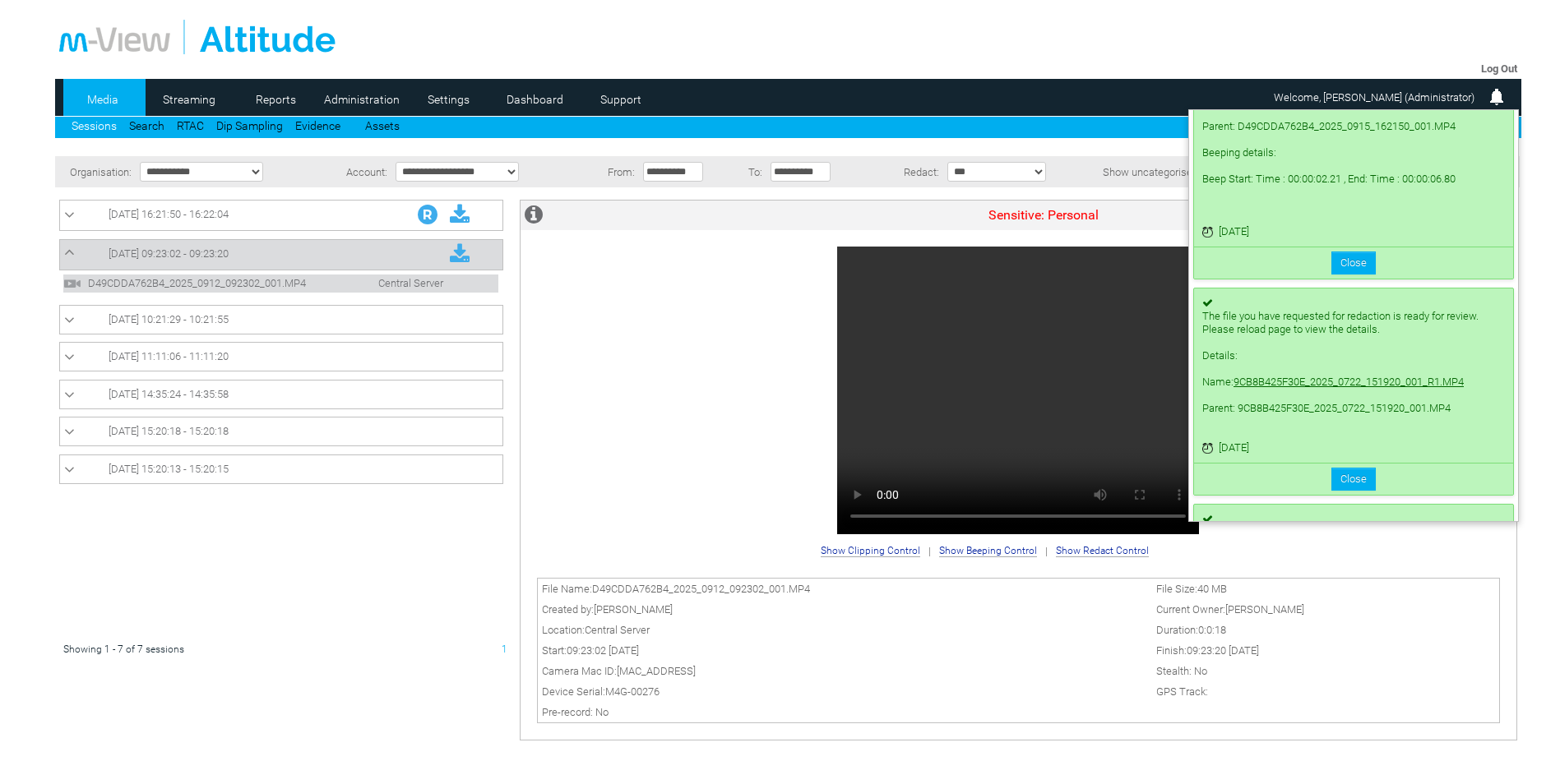
scroll to position [1918, 0]
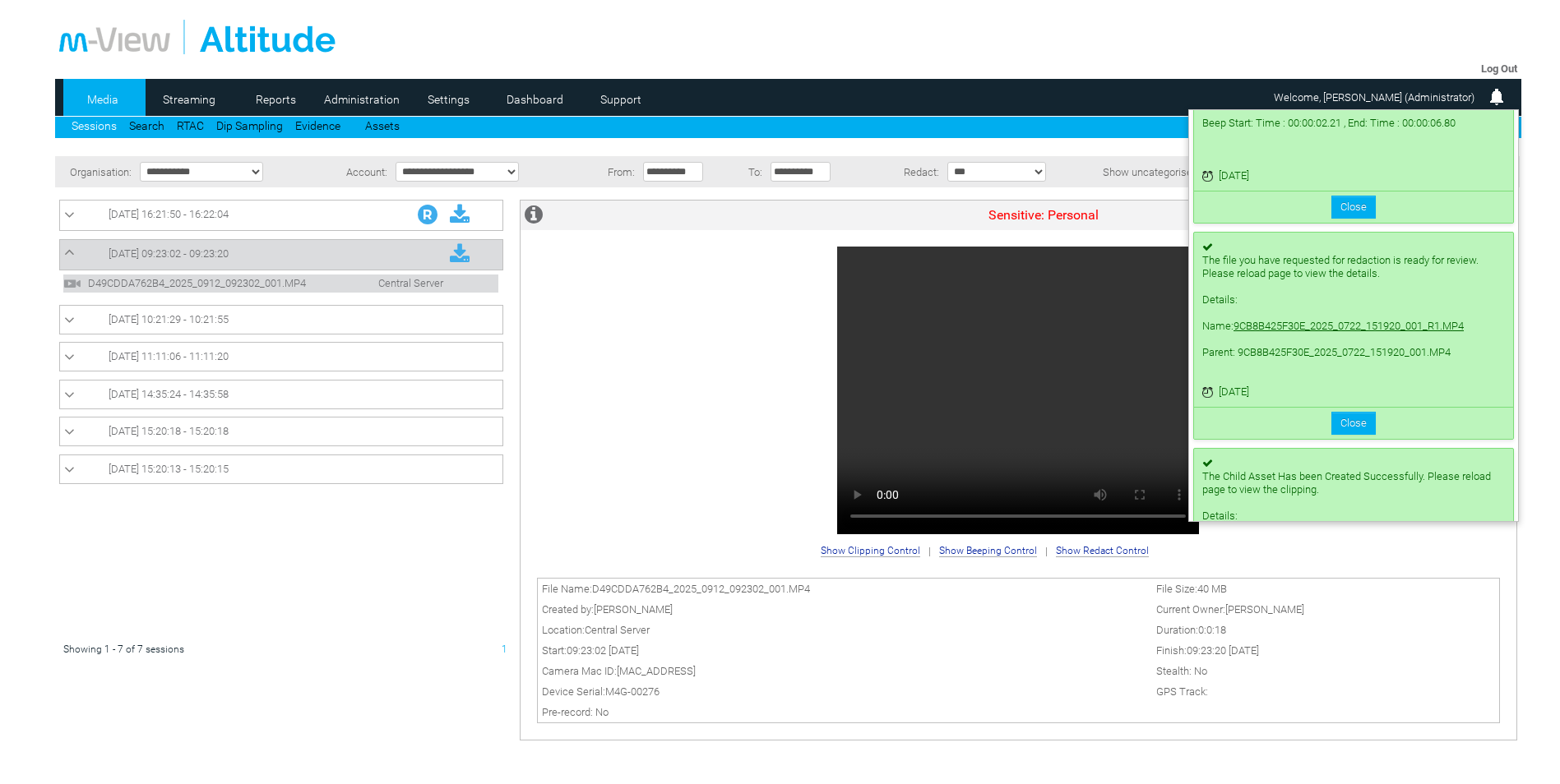
drag, startPoint x: 579, startPoint y: 476, endPoint x: 536, endPoint y: 448, distance: 51.3
click at [579, 476] on div "Sensitive: Personal" at bounding box center [1018, 368] width 996 height 336
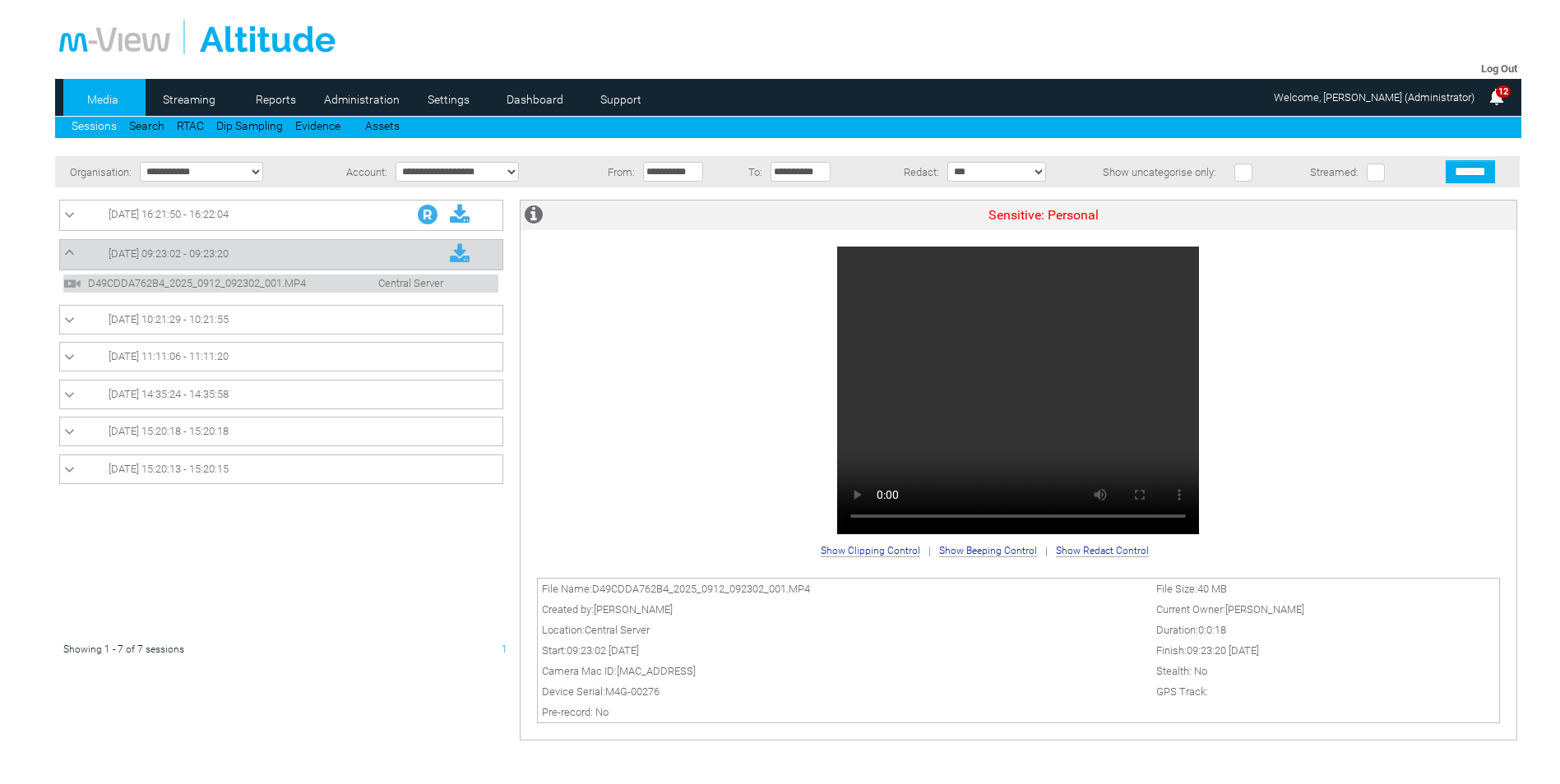
click at [210, 260] on link "12/09/2025 09:23:02 - 09:23:20" at bounding box center [281, 254] width 434 height 21
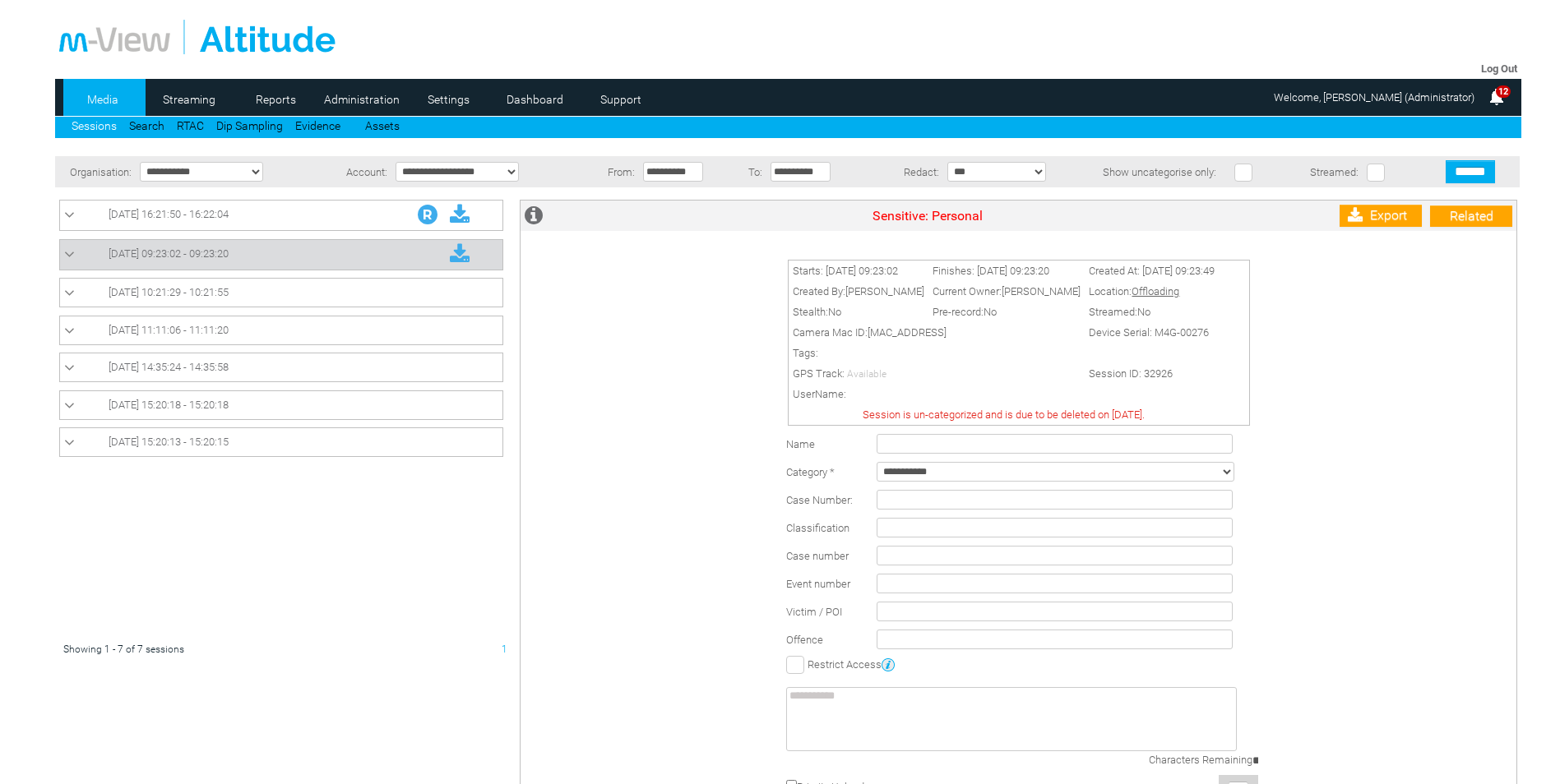
click at [184, 264] on link "12/09/2025 09:23:02 - 09:23:20" at bounding box center [281, 254] width 434 height 21
click at [133, 288] on span "D49CDDA762B4_2025_0912_092302_001.MP4" at bounding box center [209, 282] width 251 height 12
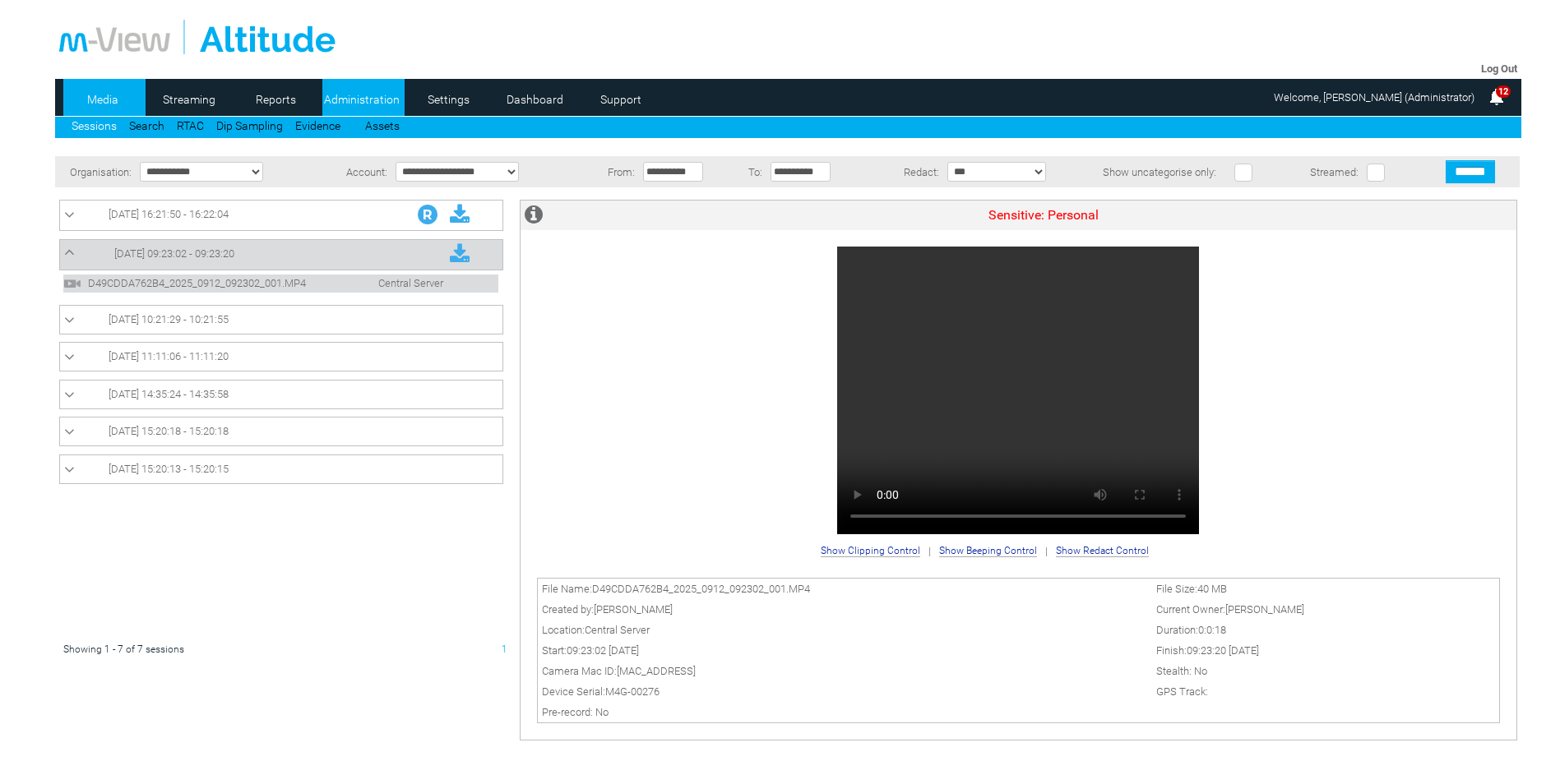
click at [344, 99] on link "Administration" at bounding box center [362, 100] width 80 height 24
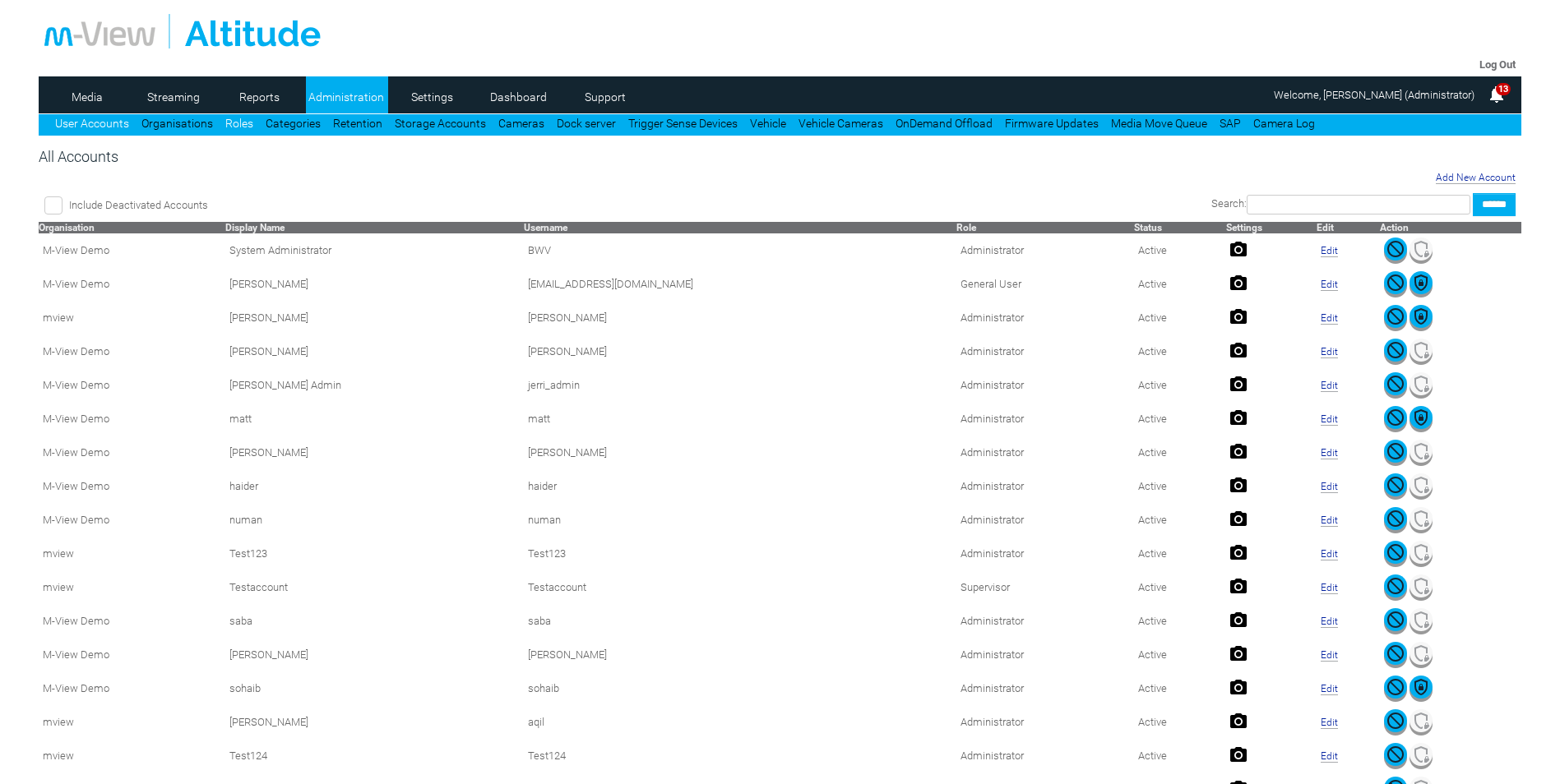
click at [242, 122] on link "Roles" at bounding box center [239, 123] width 28 height 13
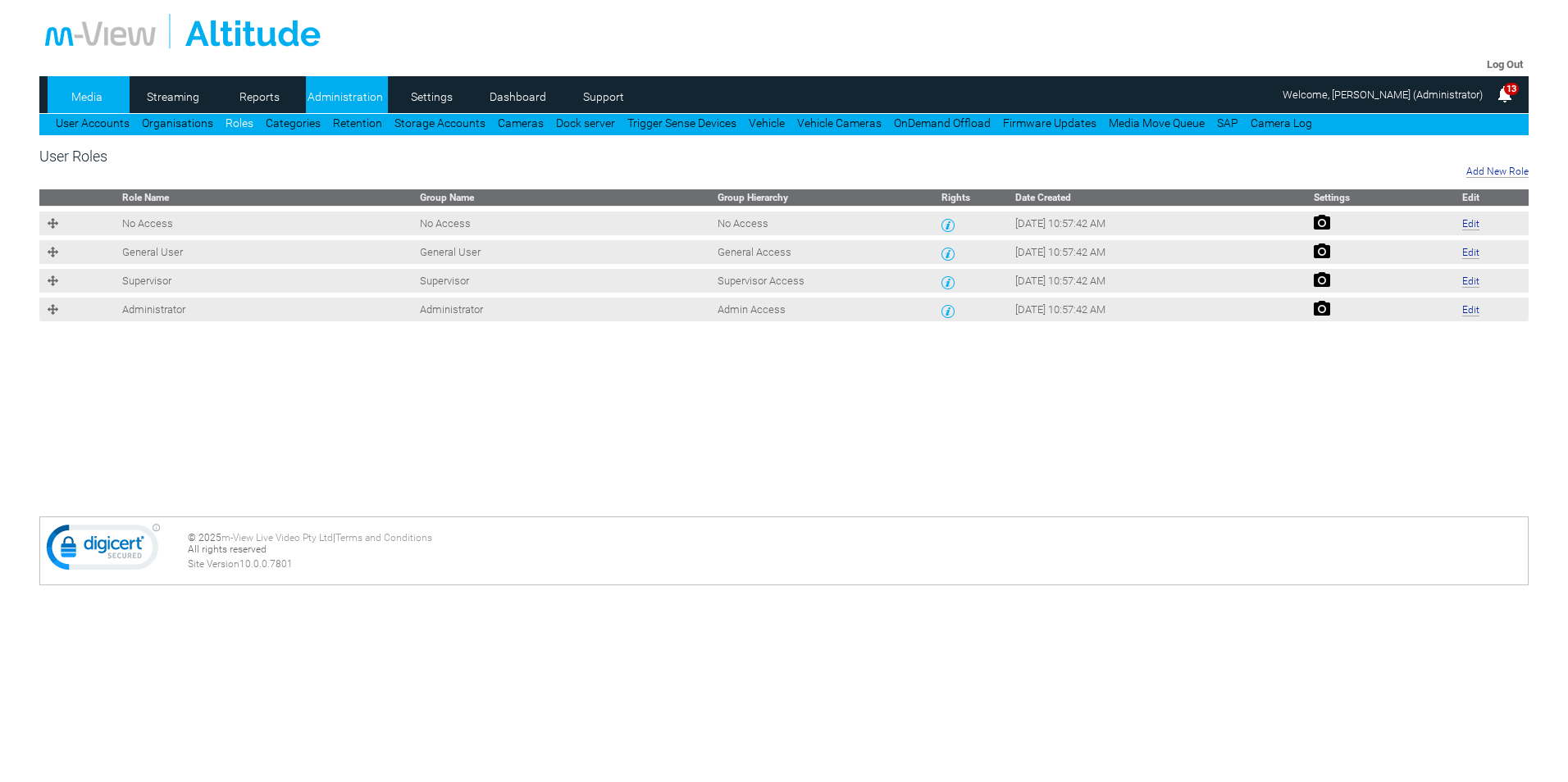
click at [119, 87] on link "Media" at bounding box center [87, 97] width 80 height 24
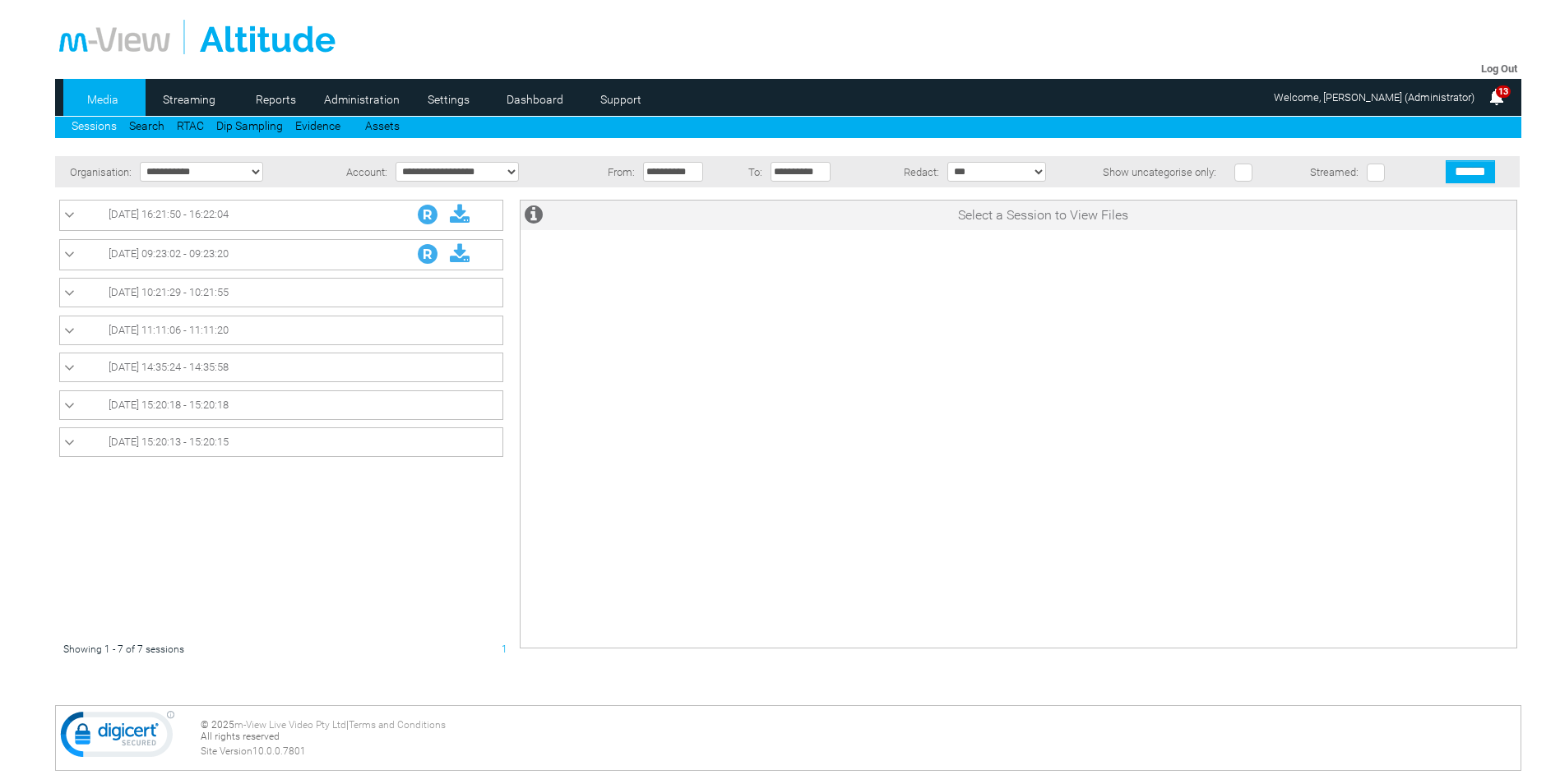
click at [146, 221] on link "[DATE] 16:21:50 - 16:22:04" at bounding box center [281, 215] width 434 height 21
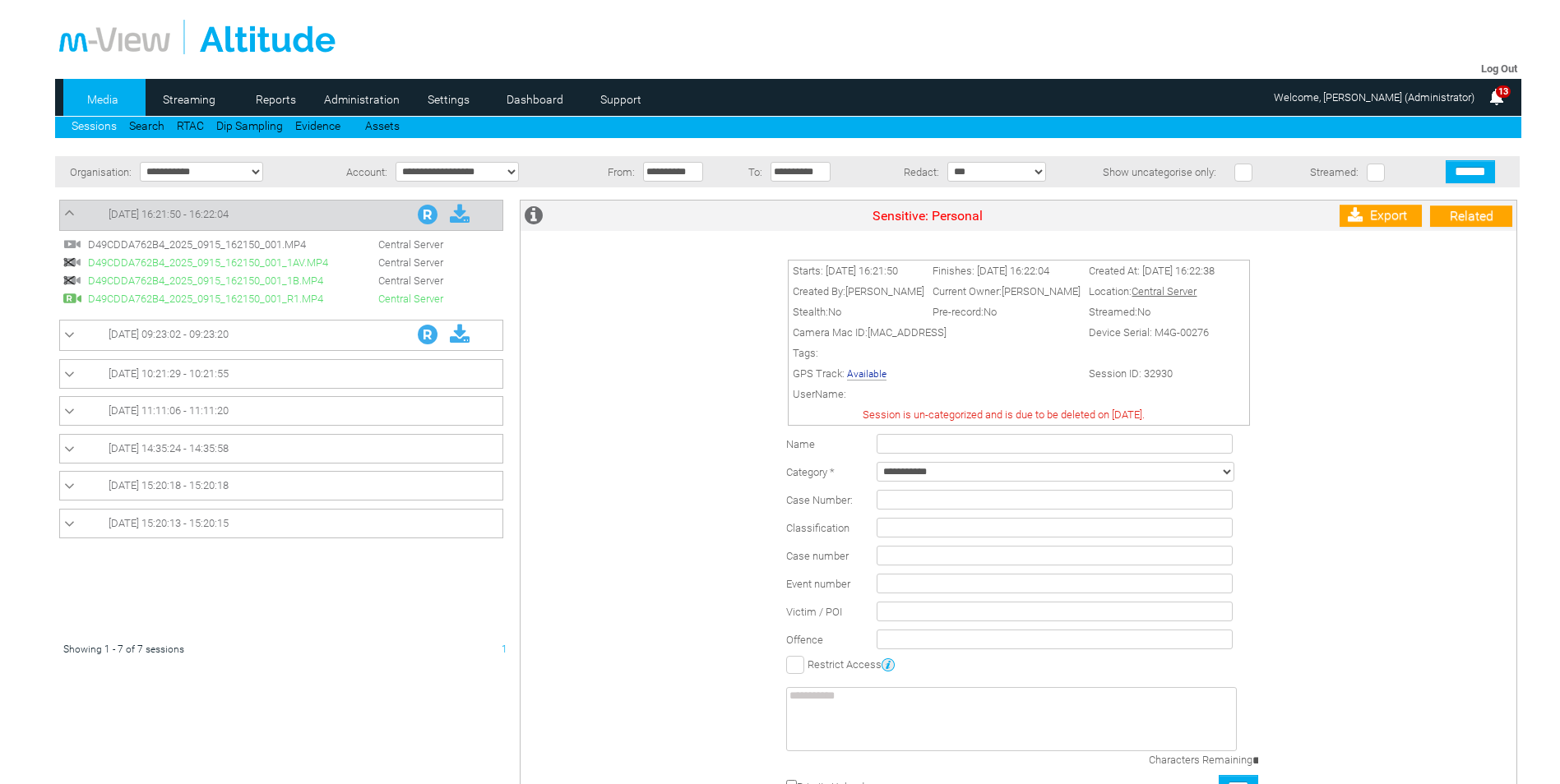
click at [294, 244] on span "D49CDDA762B4_2025_0915_162150_001.MP4" at bounding box center [209, 244] width 251 height 12
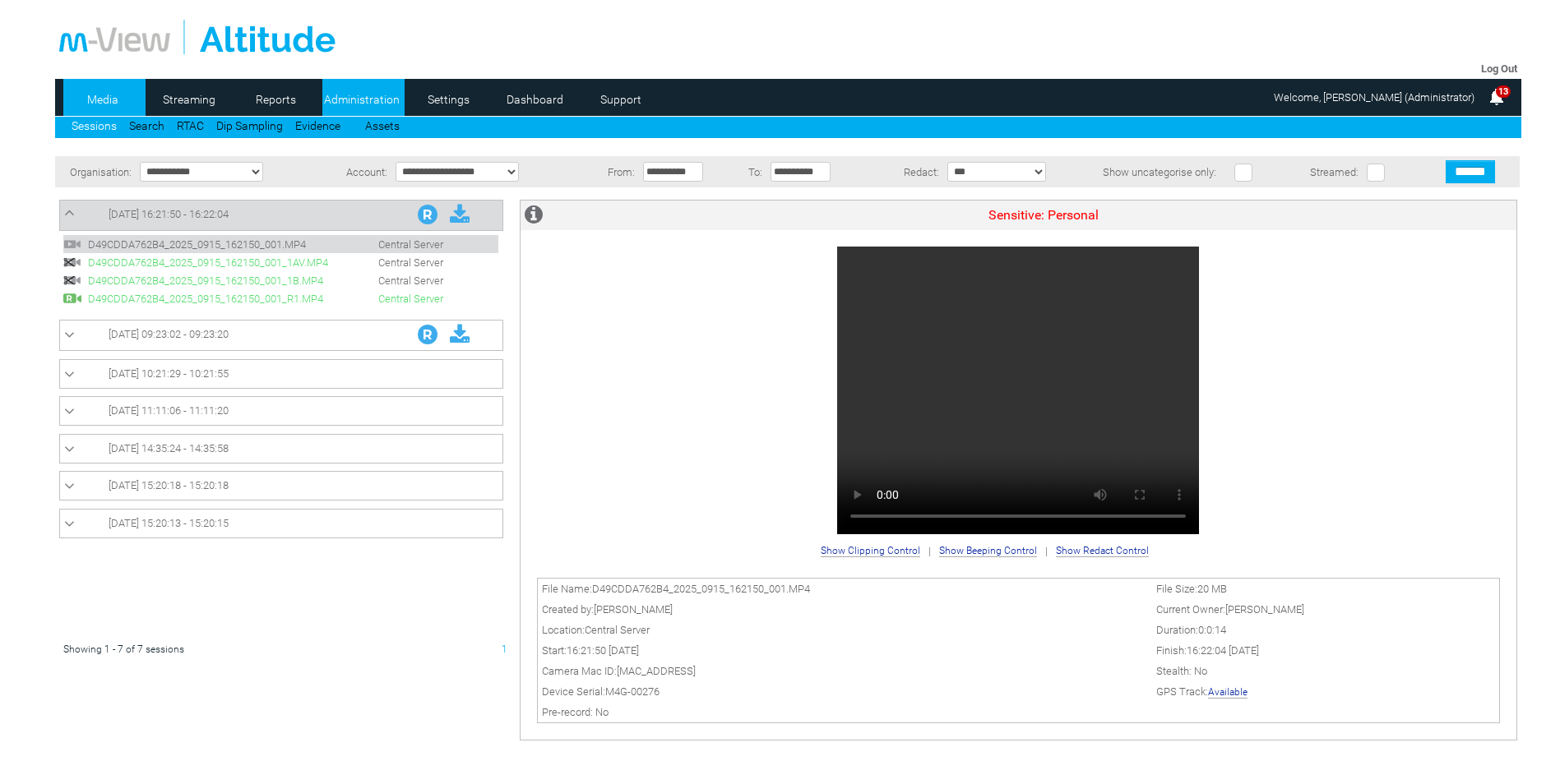
click at [375, 92] on link "Administration" at bounding box center [362, 100] width 80 height 24
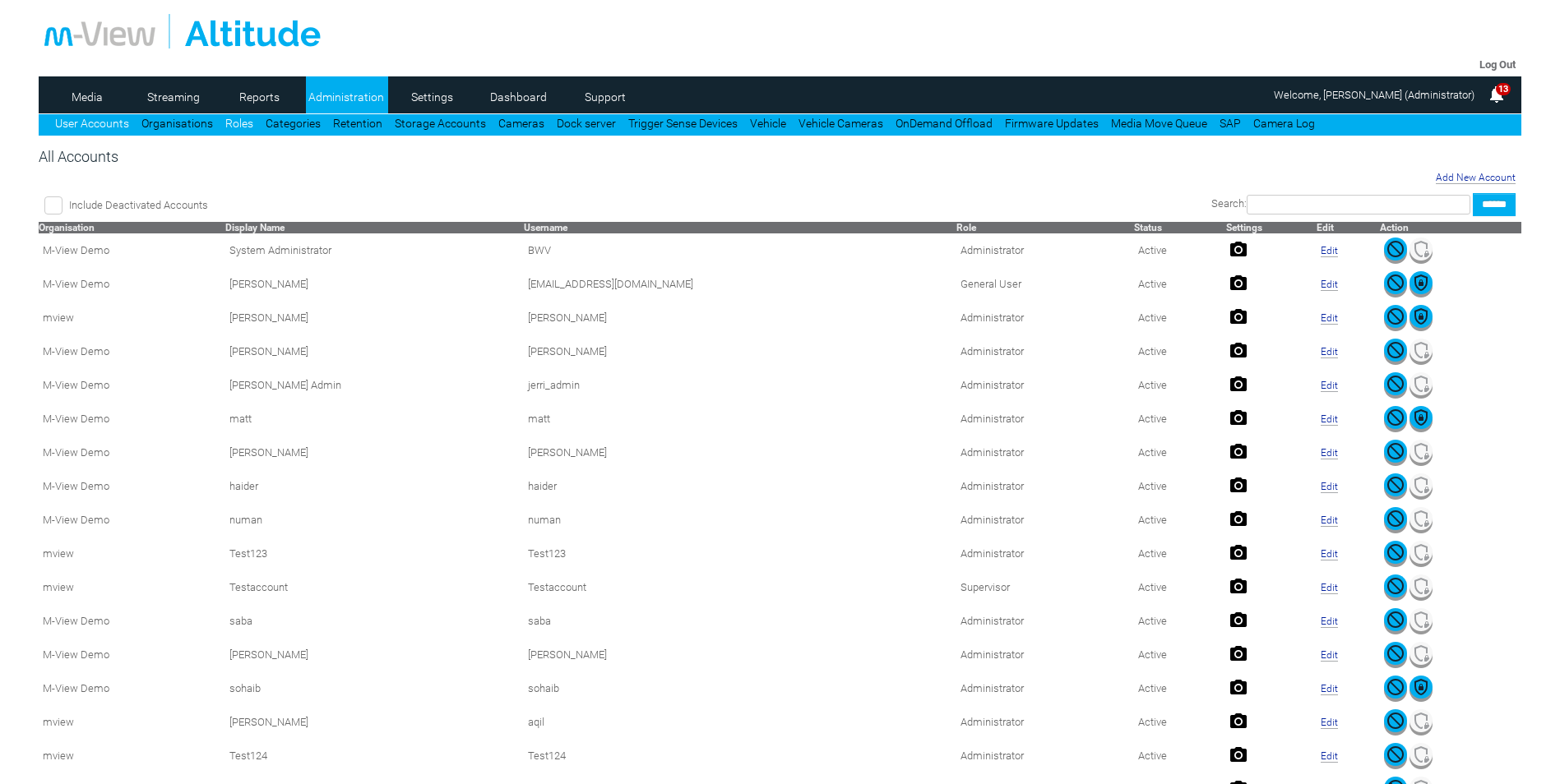
click at [241, 125] on link "Roles" at bounding box center [239, 123] width 28 height 13
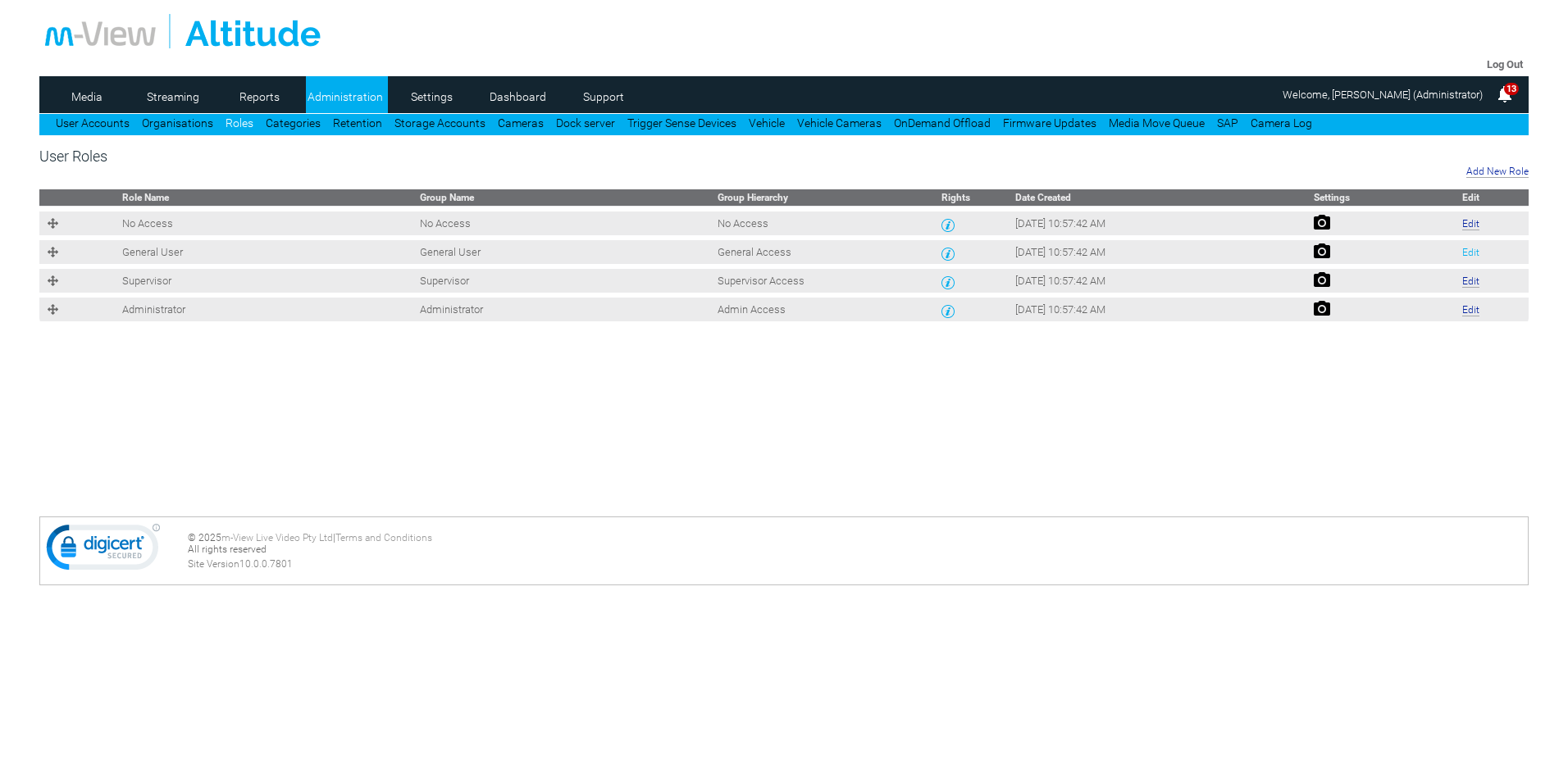
click at [1472, 256] on link "Edit" at bounding box center [1470, 253] width 18 height 11
